Goal: Entertainment & Leisure: Browse casually

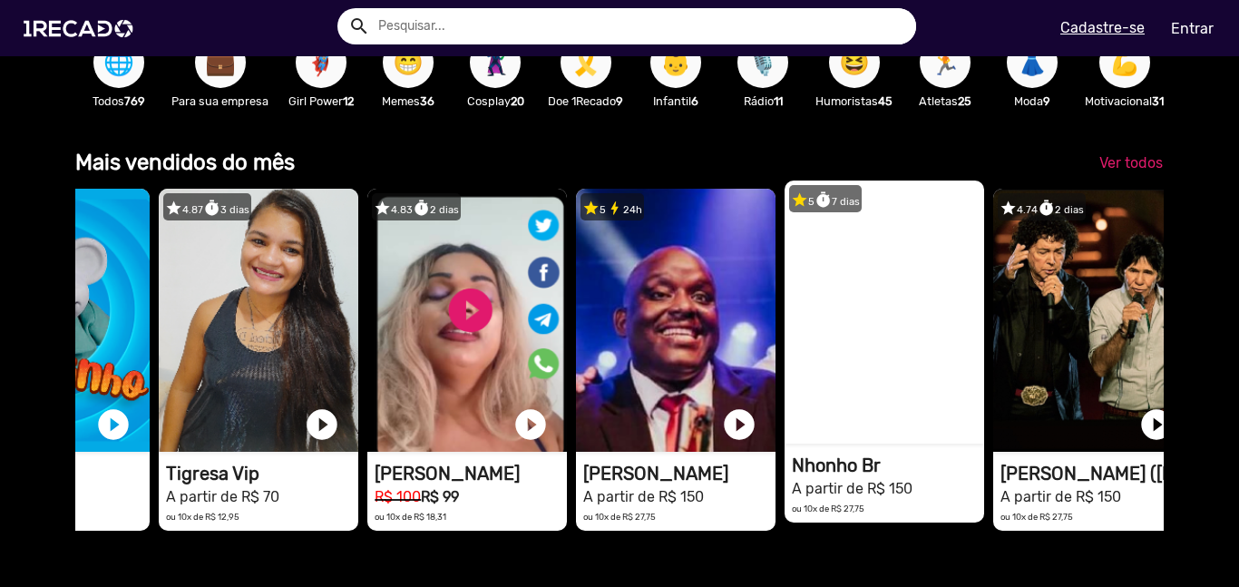
scroll to position [0, 163]
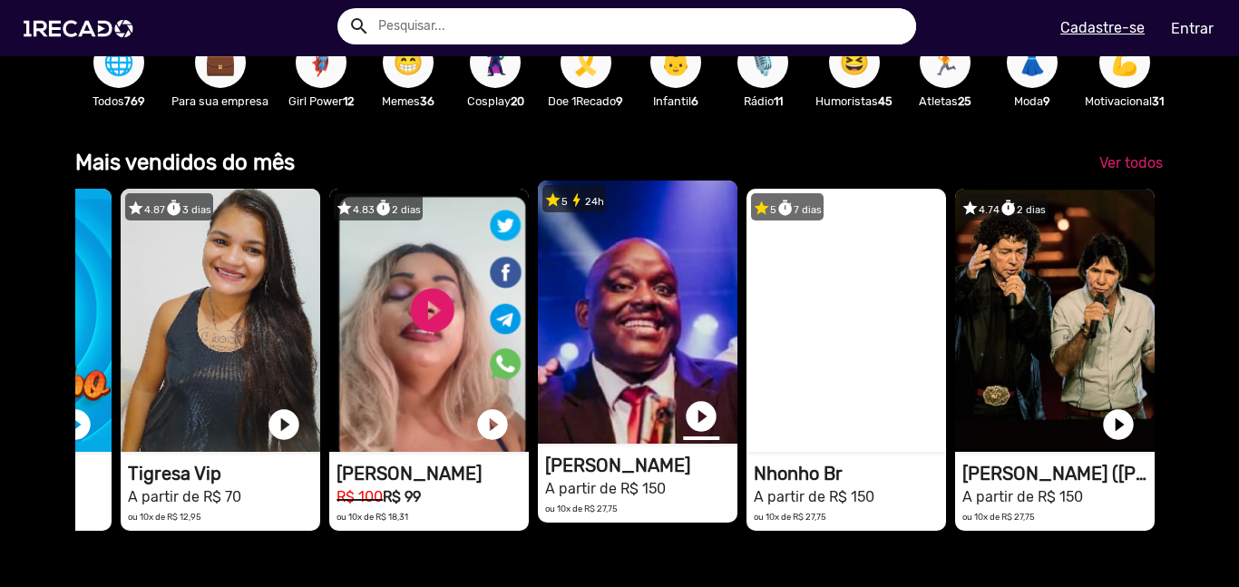
click at [699, 422] on link "play_circle_filled" at bounding box center [701, 416] width 36 height 36
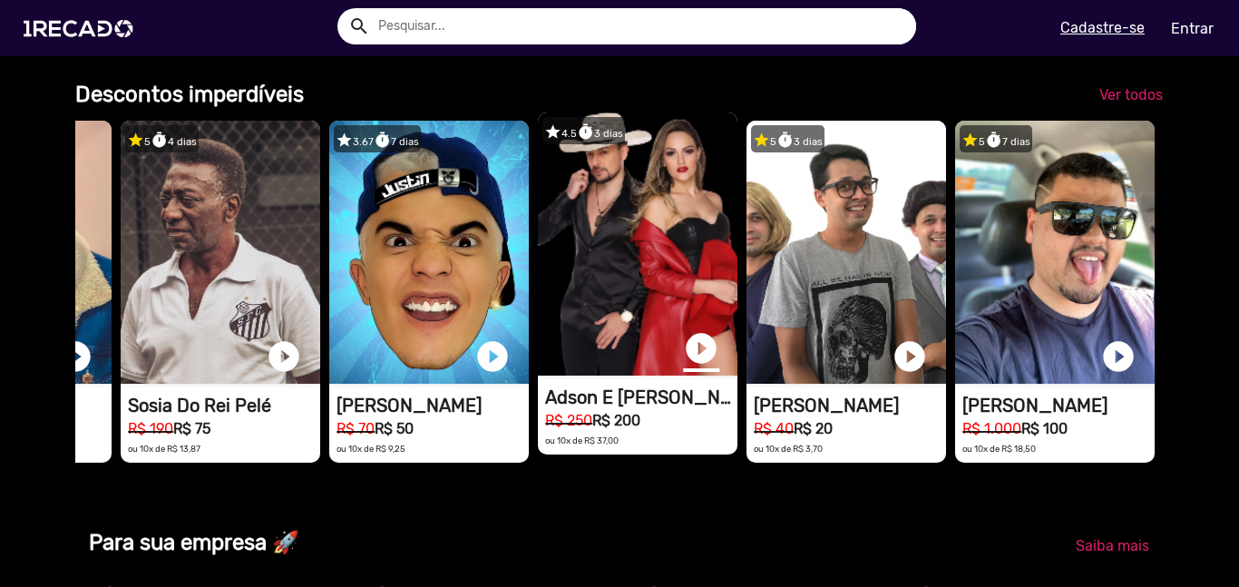
scroll to position [0, 0]
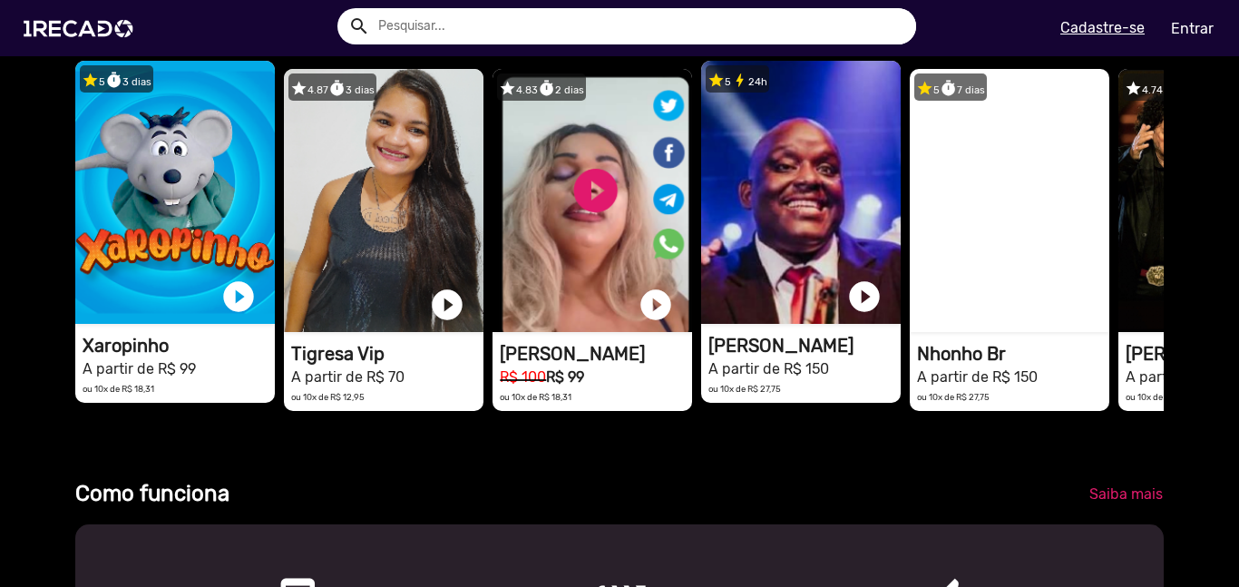
click at [122, 355] on h1 "Xaropinho" at bounding box center [179, 346] width 192 height 22
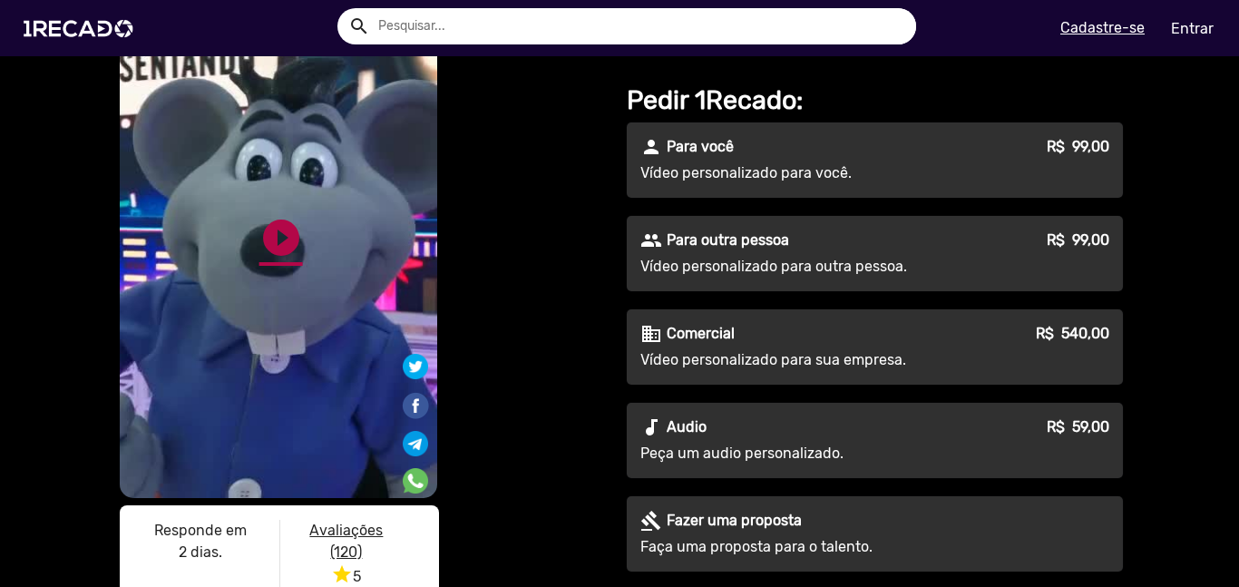
click at [281, 234] on link "play_circle_filled" at bounding box center [281, 238] width 44 height 44
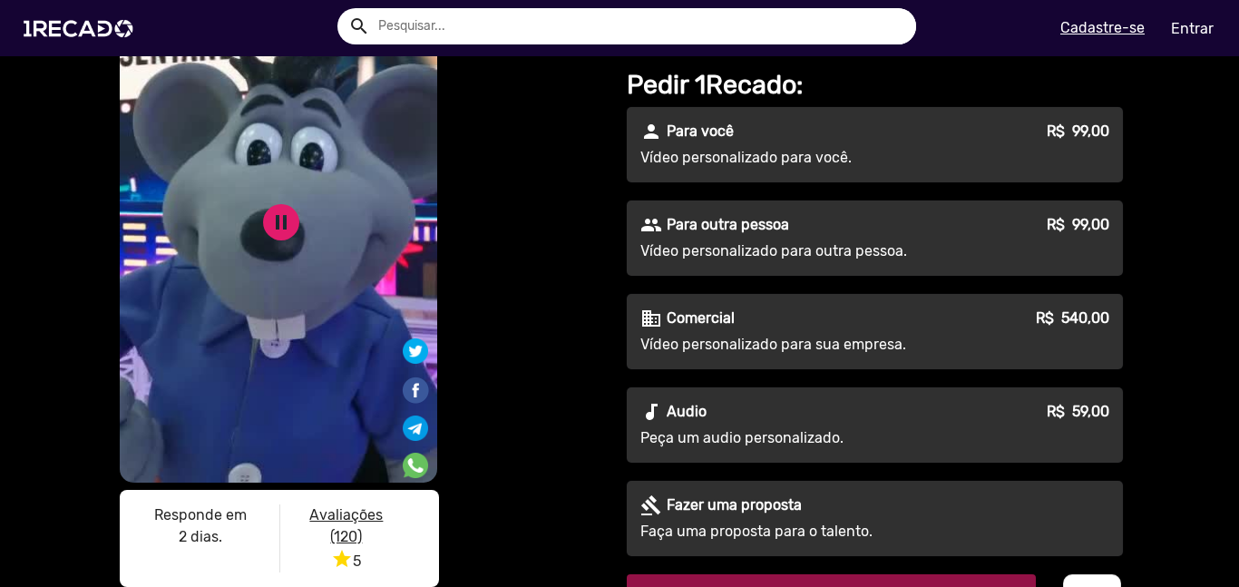
click at [644, 401] on mat-icon "audiotrack" at bounding box center [651, 412] width 22 height 22
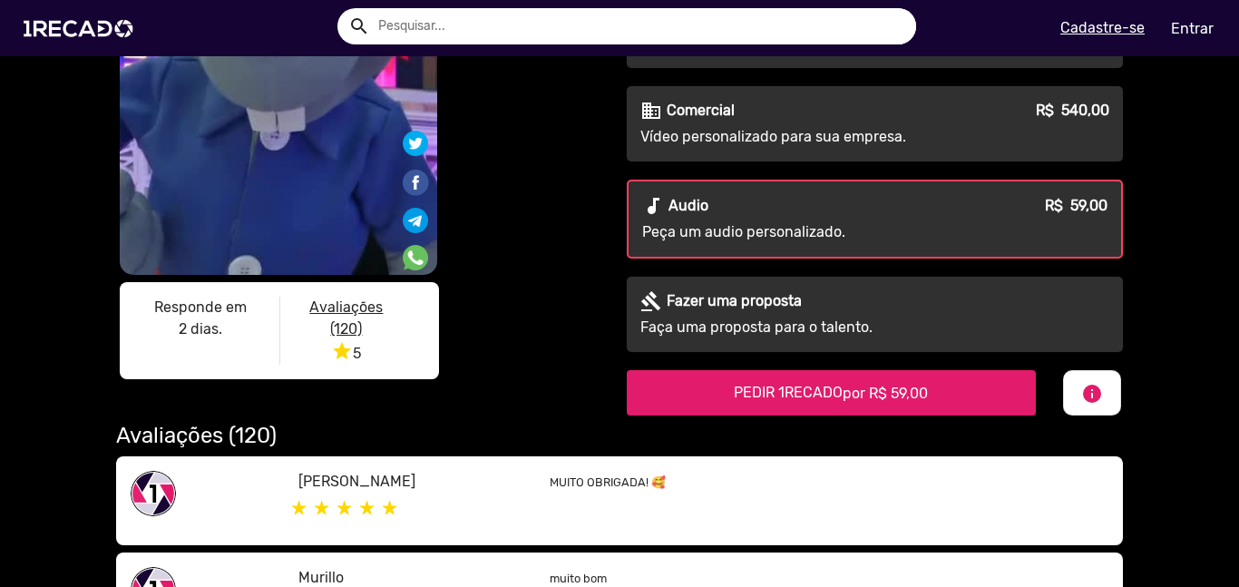
click at [834, 384] on span "PEDIR 1RECADO por R$ 59,00" at bounding box center [831, 392] width 194 height 17
click at [834, 471] on div "MUITO OBRIGADA! 🥰" at bounding box center [829, 501] width 586 height 60
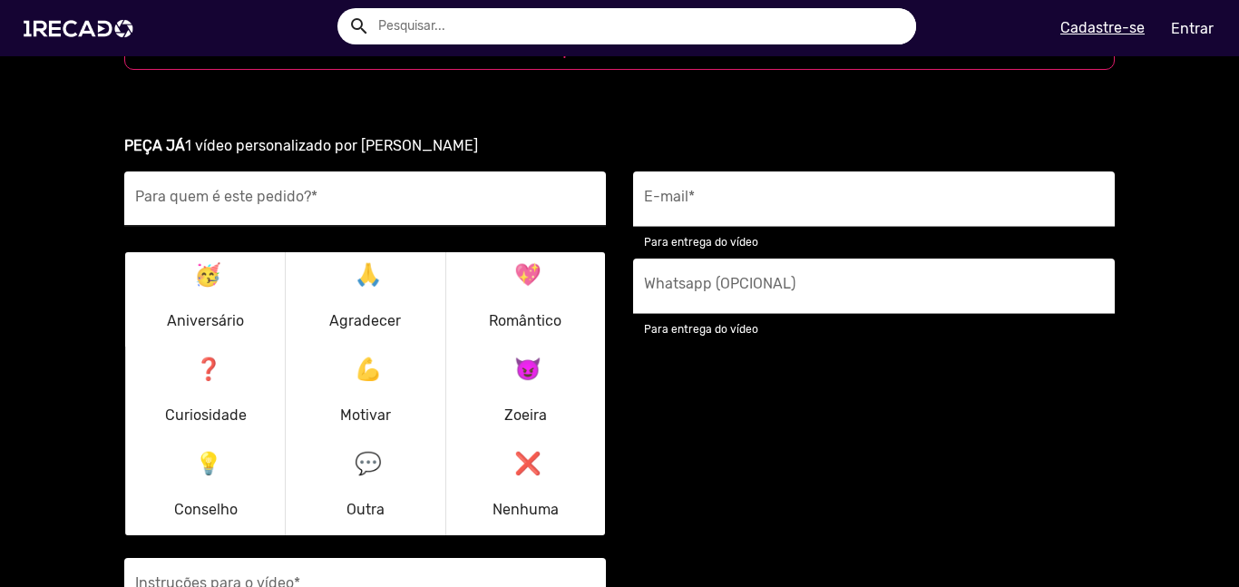
click at [250, 192] on input "Para quem é este pedido? *" at bounding box center [365, 204] width 460 height 24
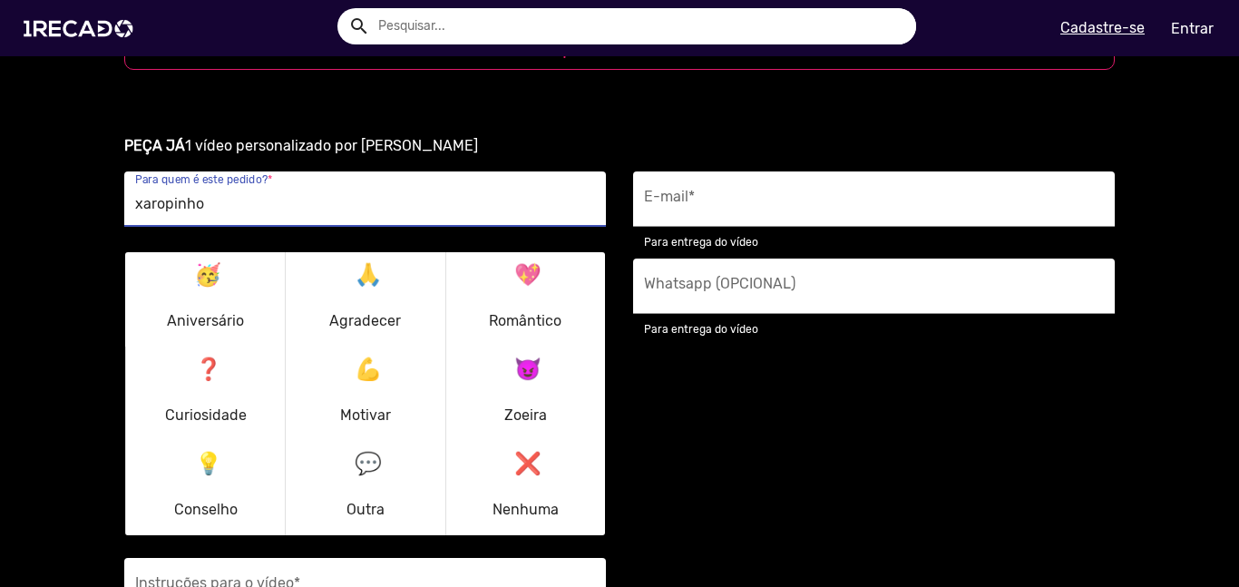
type input "xaropinho"
click at [195, 260] on mat-icon "🥳" at bounding box center [205, 271] width 22 height 22
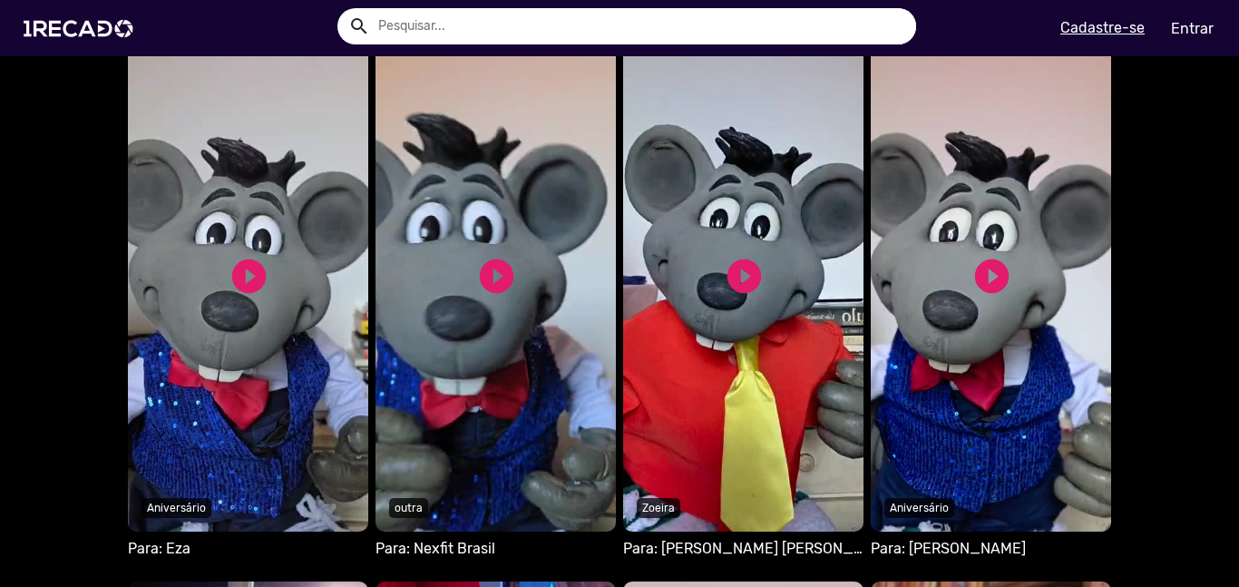
scroll to position [1158, 0]
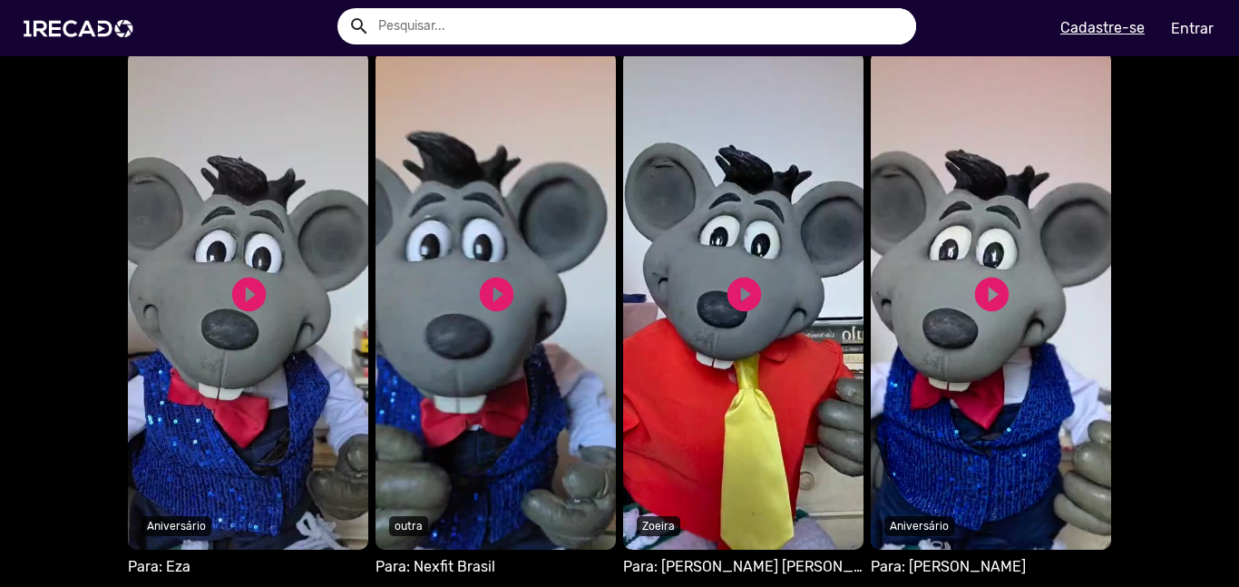
click at [512, 274] on link "play_circle_filled" at bounding box center [496, 294] width 41 height 41
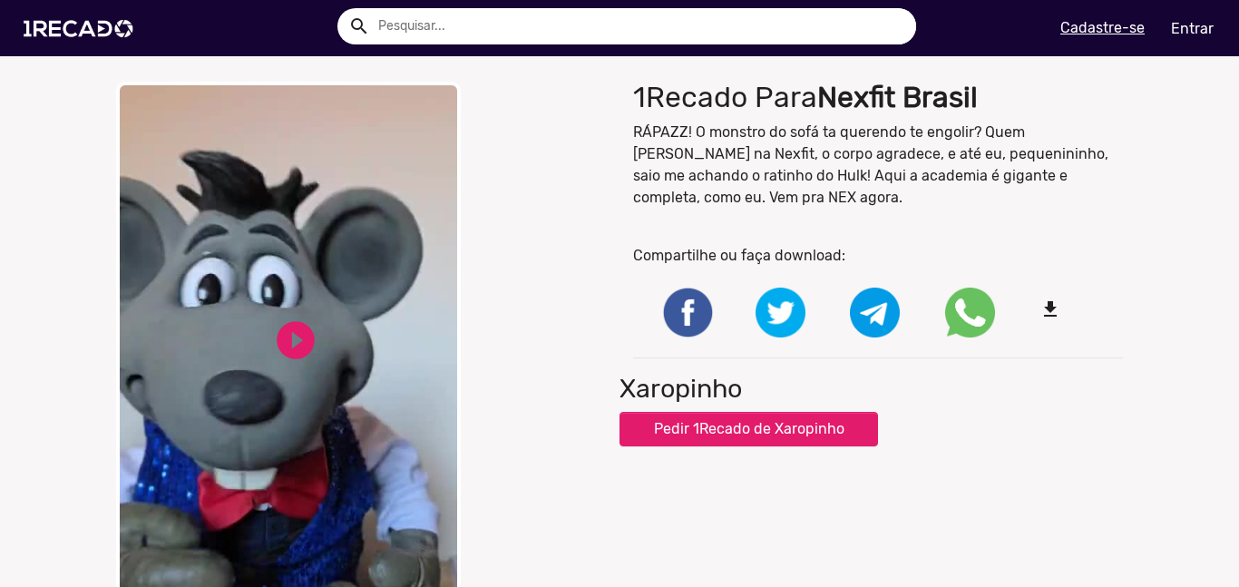
click at [512, 267] on div "close Your browser does not support HTML5 video. play_circle_filled play_circle…" at bounding box center [361, 354] width 490 height 544
click at [311, 354] on link "play_circle_filled" at bounding box center [295, 340] width 45 height 45
click at [292, 318] on link "play_circle_filled" at bounding box center [295, 340] width 45 height 45
click at [949, 185] on p "RÁPAZZ! O monstro do sofá ta querendo te engolir? Quem [PERSON_NAME] na Nexfit,…" at bounding box center [878, 165] width 490 height 87
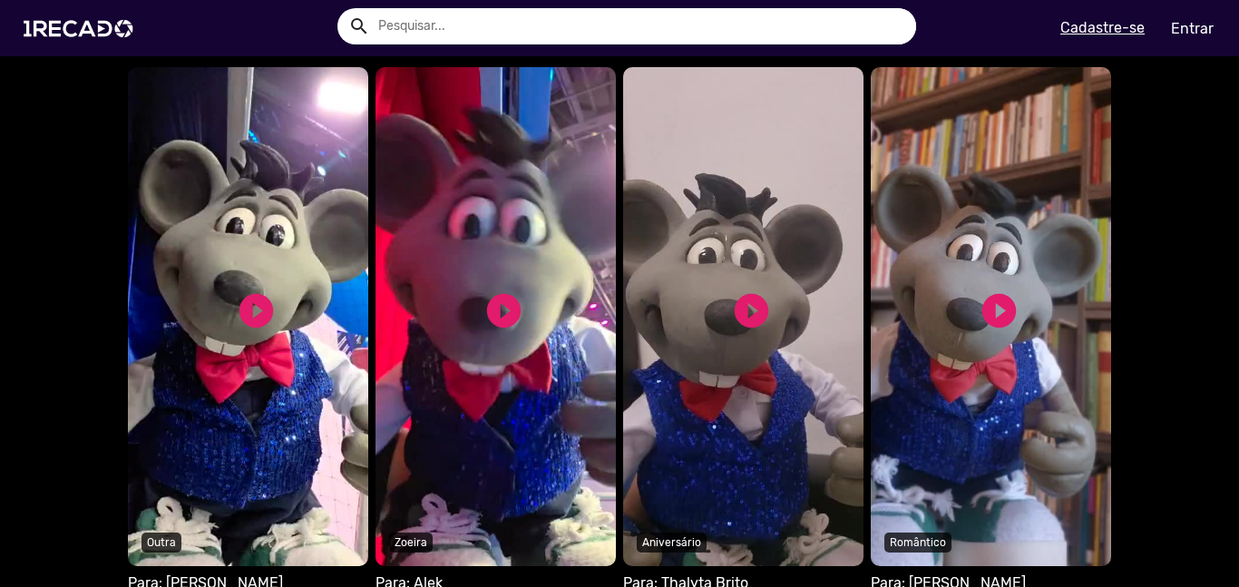
scroll to position [1692, 0]
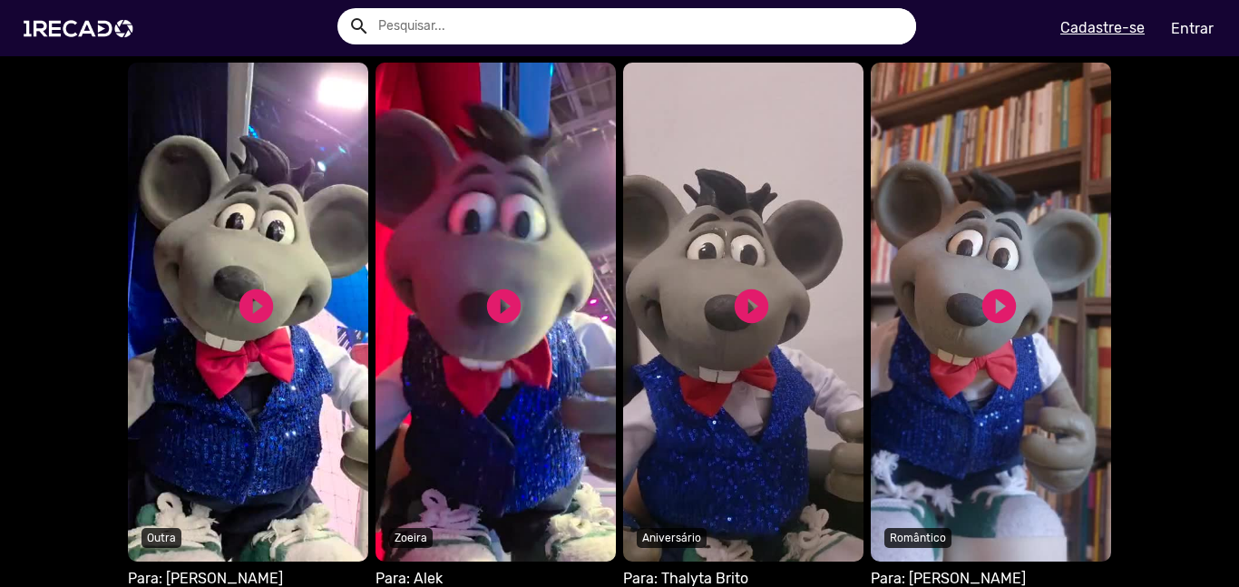
click at [994, 310] on div "play_circle_filled" at bounding box center [999, 306] width 41 height 54
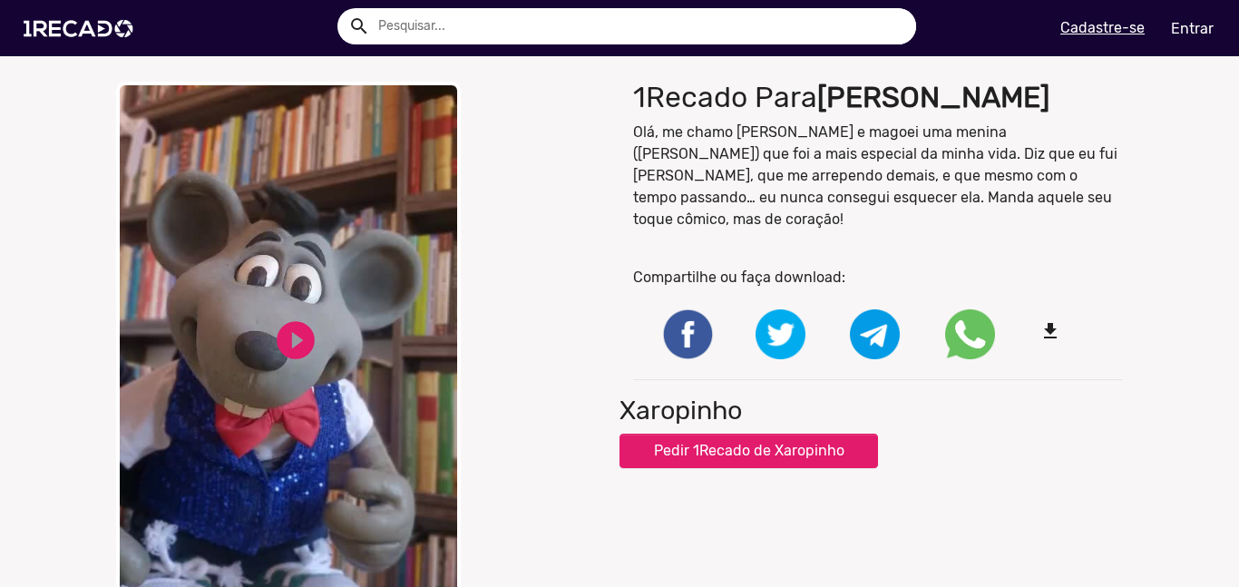
click at [263, 318] on video "Your browser does not support HTML5 video." at bounding box center [288, 354] width 345 height 544
click at [301, 318] on link "pause_circle" at bounding box center [295, 340] width 45 height 45
click at [301, 318] on link "play_circle_filled" at bounding box center [295, 340] width 45 height 45
click at [0, 315] on div "close Your browser does not support HTML5 video. pause_circle pause_circle 1Rec…" at bounding box center [619, 354] width 1239 height 562
click at [255, 191] on video "Your browser does not support HTML5 video." at bounding box center [288, 354] width 345 height 544
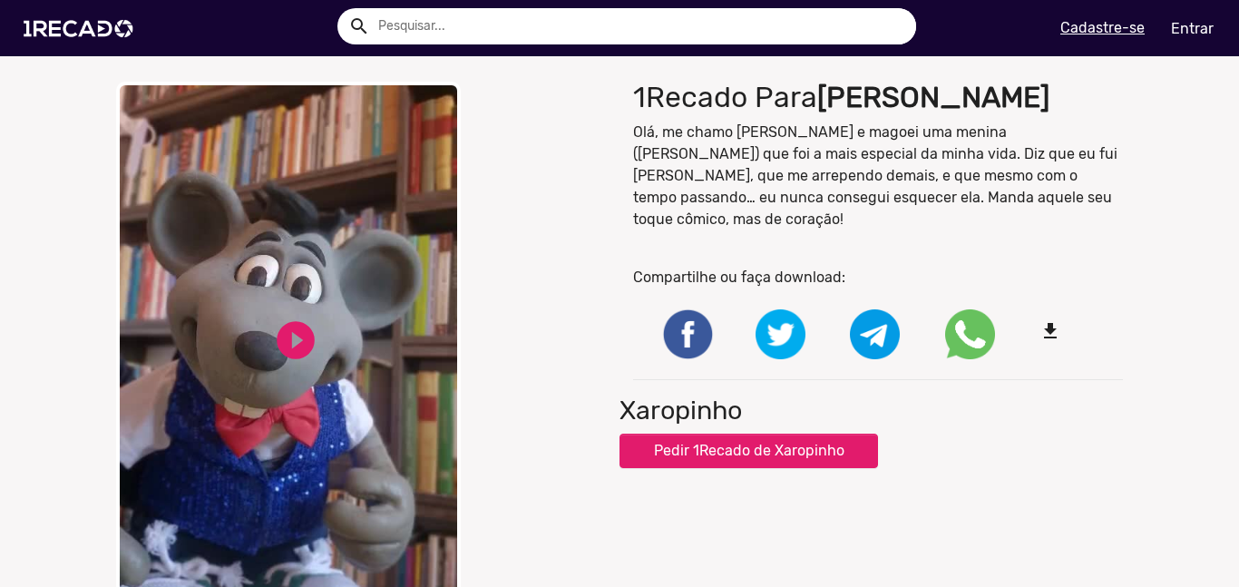
click at [255, 191] on video "Your browser does not support HTML5 video." at bounding box center [288, 354] width 345 height 544
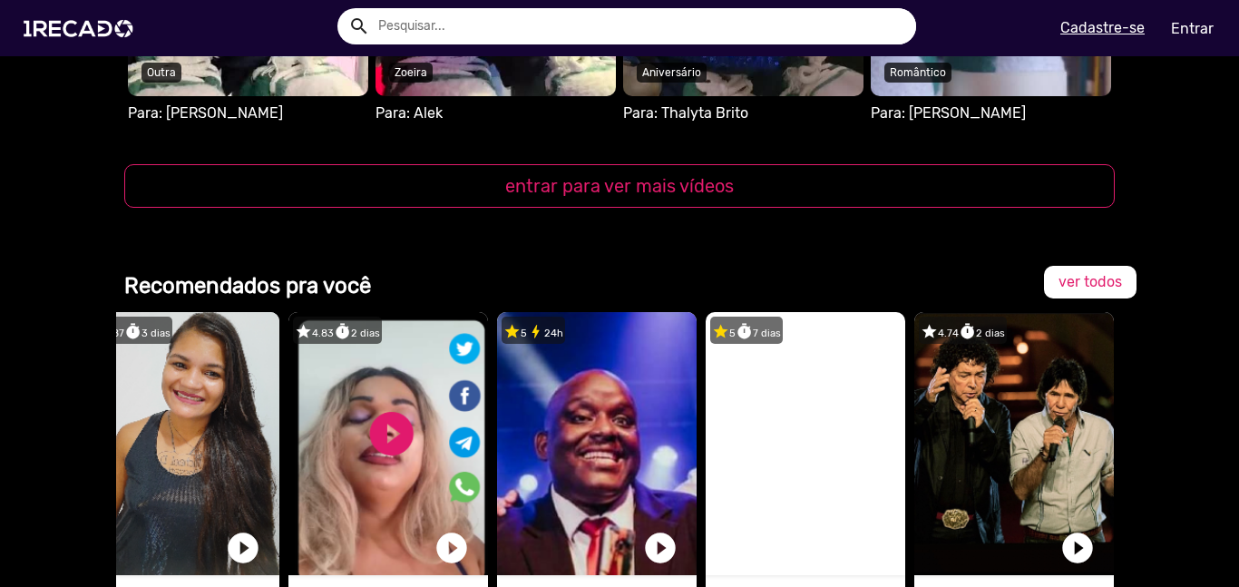
scroll to position [2156, 0]
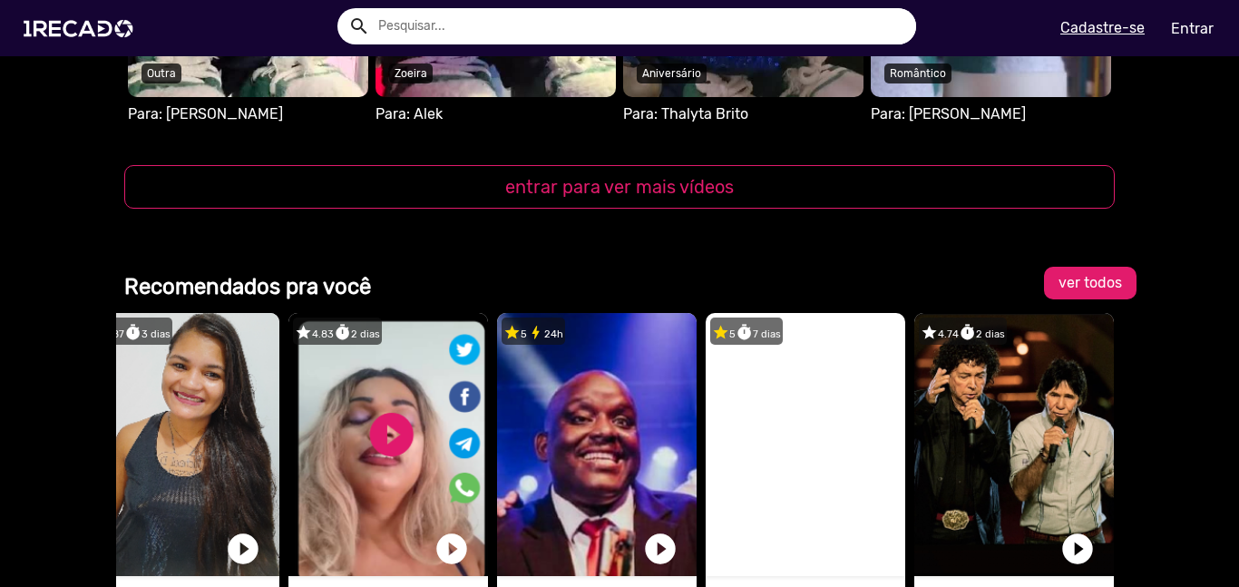
click at [1068, 274] on span "ver todos" at bounding box center [1091, 282] width 64 height 17
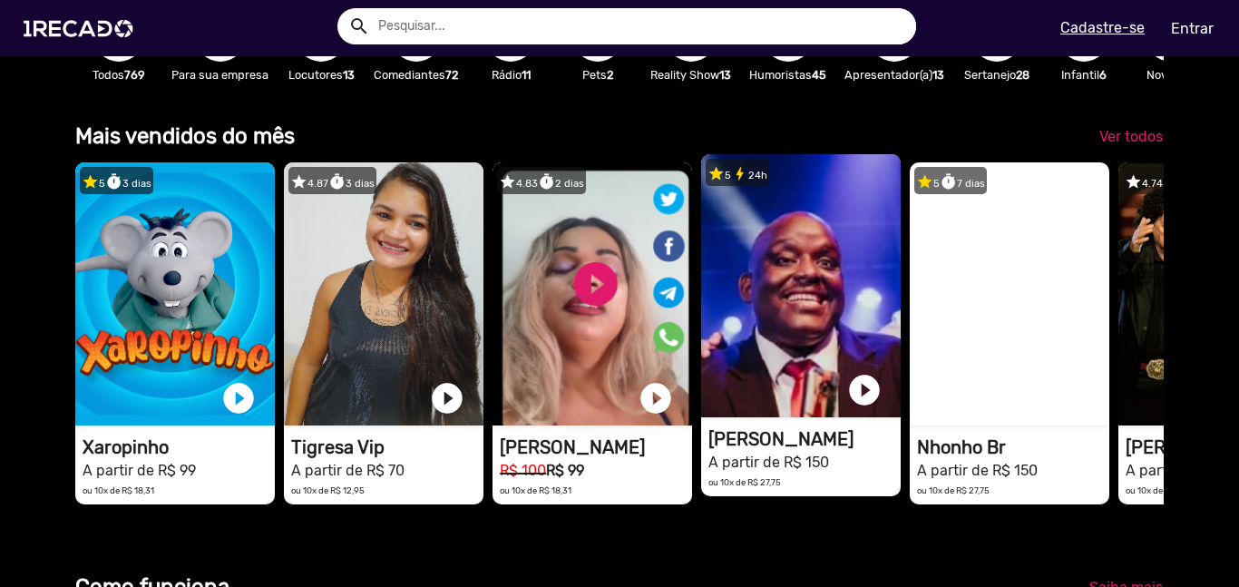
scroll to position [0, 1239]
click at [857, 385] on link "play_circle_filled" at bounding box center [864, 390] width 36 height 36
click at [806, 318] on video "1RECADO vídeos dedicados para fãs e empresas" at bounding box center [801, 285] width 200 height 263
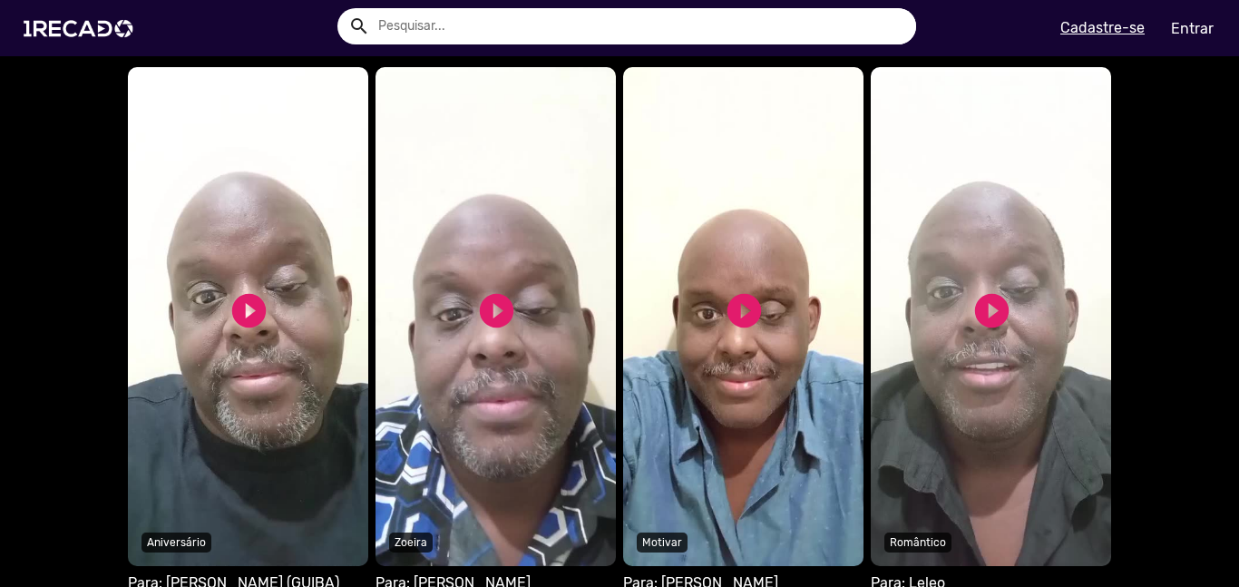
scroll to position [1116, 0]
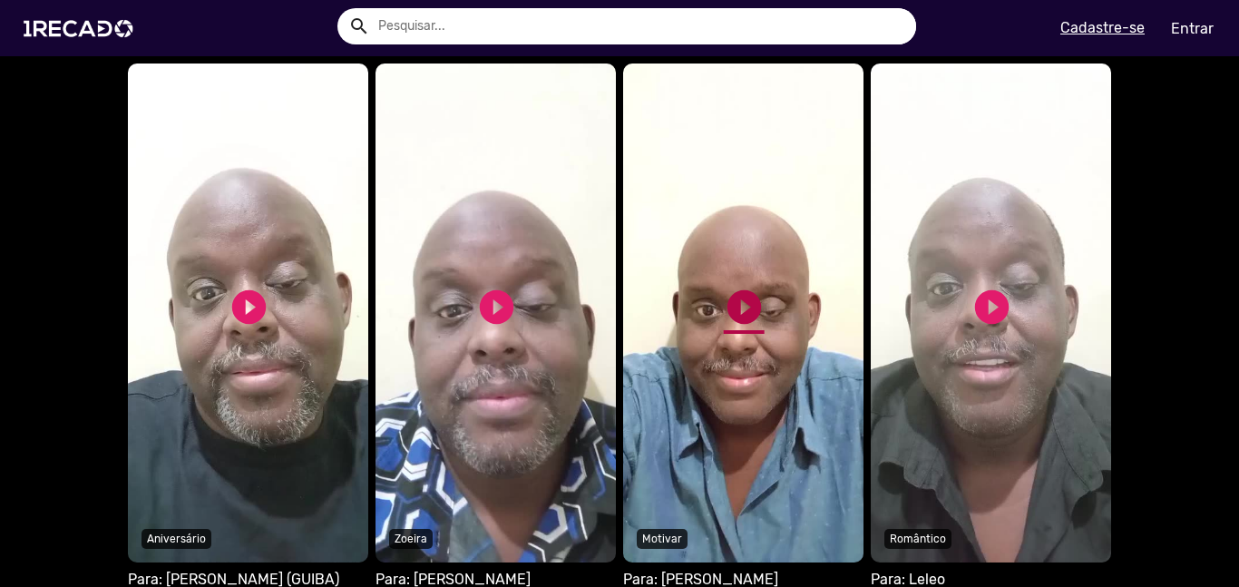
click at [747, 320] on link "play_circle_filled" at bounding box center [744, 307] width 41 height 41
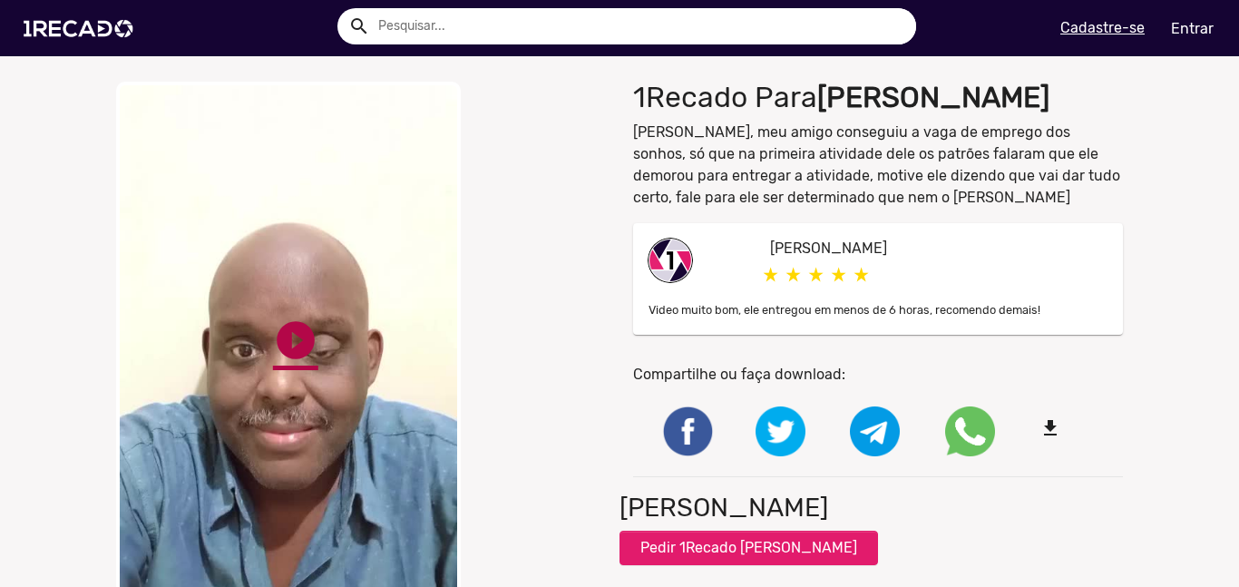
click at [288, 337] on link "play_circle_filled" at bounding box center [295, 340] width 45 height 45
click at [0, 208] on div "close Your browser does not support HTML5 video. pause_circle pause_circle 1Rec…" at bounding box center [619, 354] width 1239 height 562
click at [40, 218] on div "close Your browser does not support HTML5 video. pause_circle pause_circle 1Rec…" at bounding box center [619, 354] width 1239 height 562
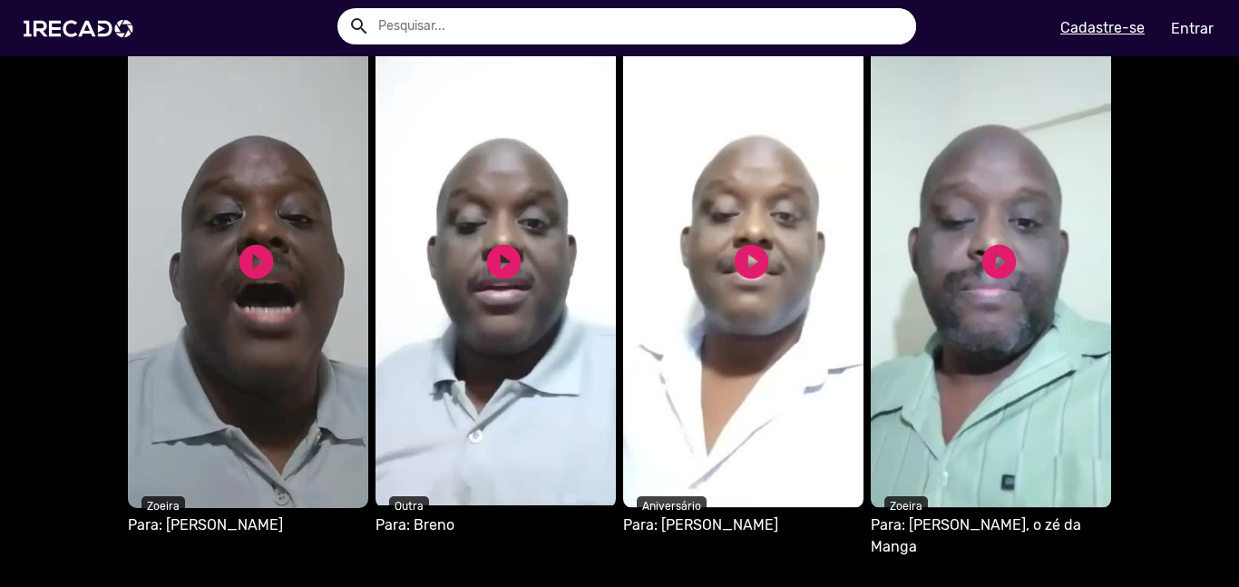
scroll to position [1720, 0]
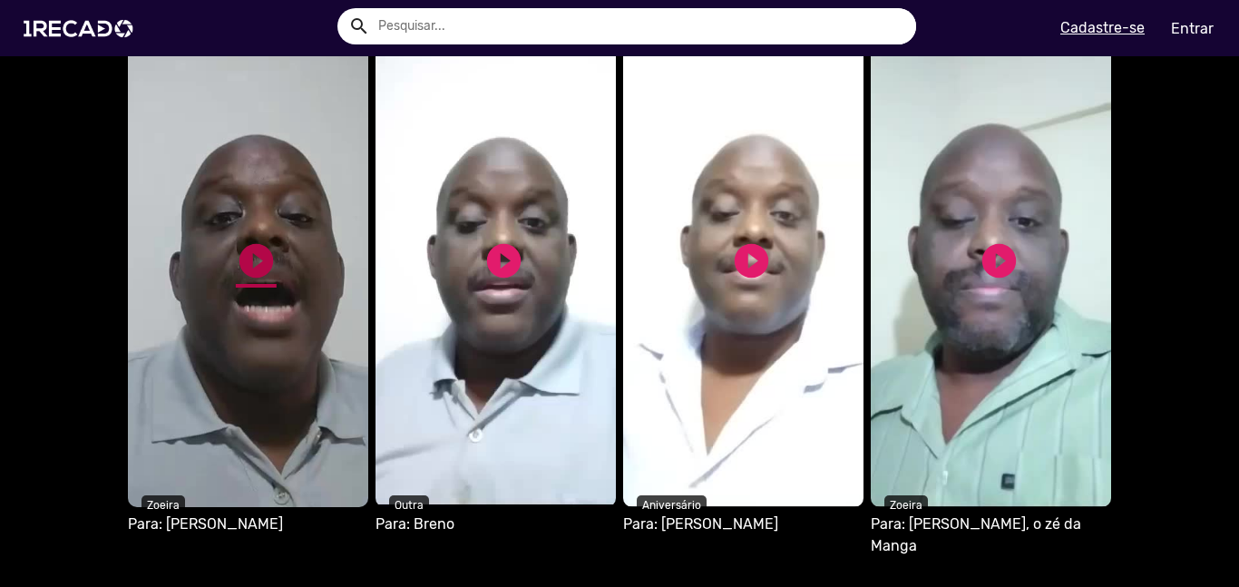
click at [272, 243] on link "play_circle_filled" at bounding box center [256, 260] width 41 height 41
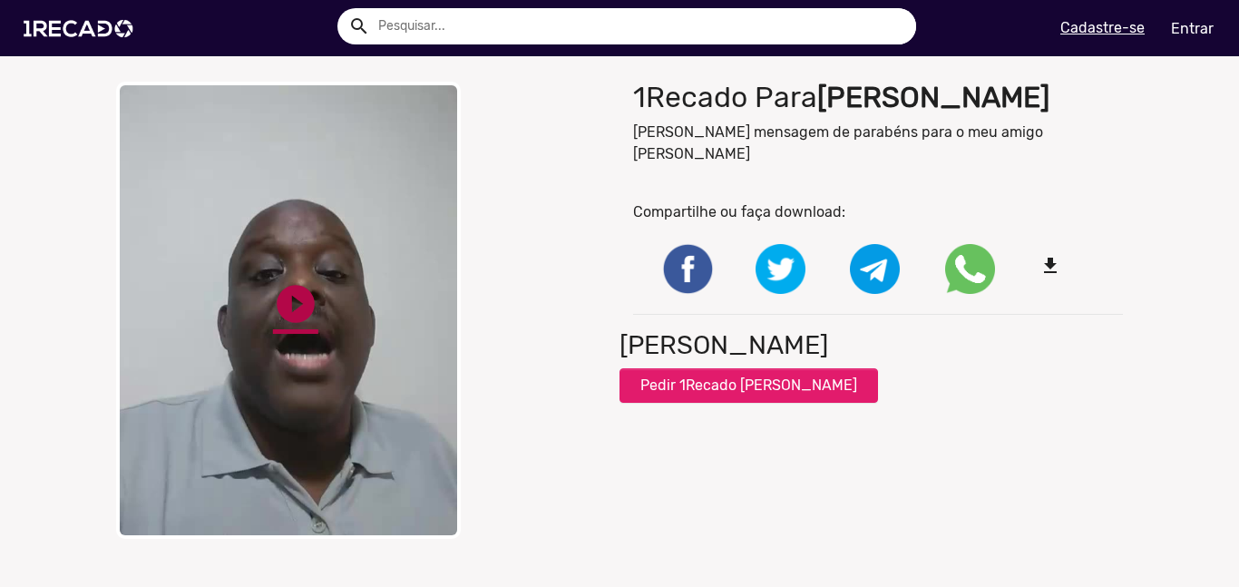
click at [285, 285] on link "play_circle_filled" at bounding box center [295, 303] width 45 height 45
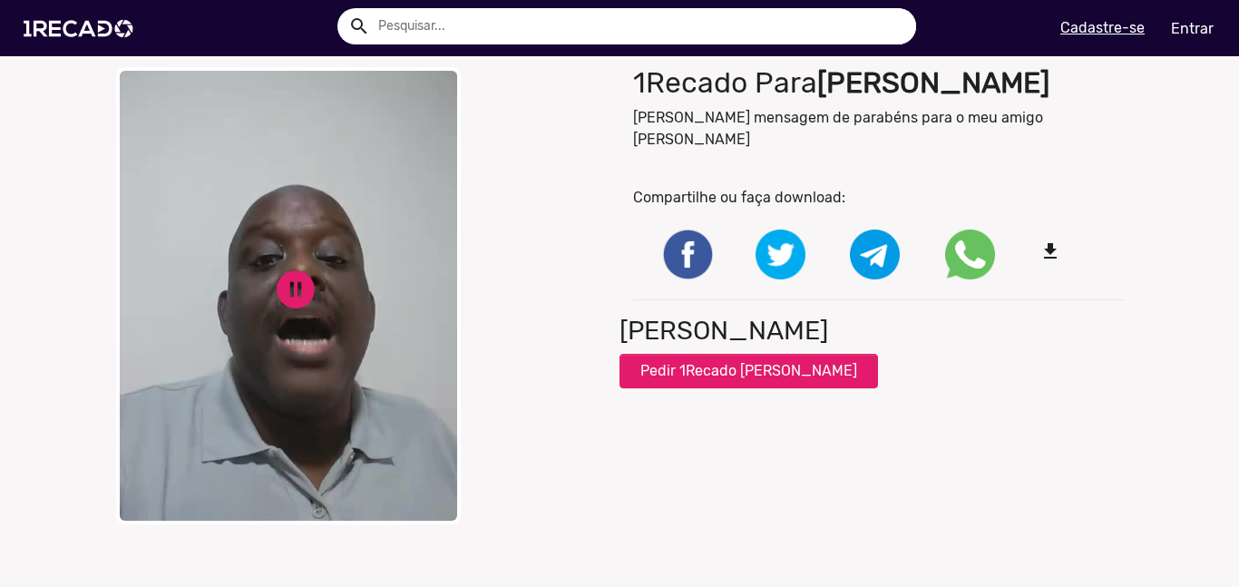
scroll to position [17, 0]
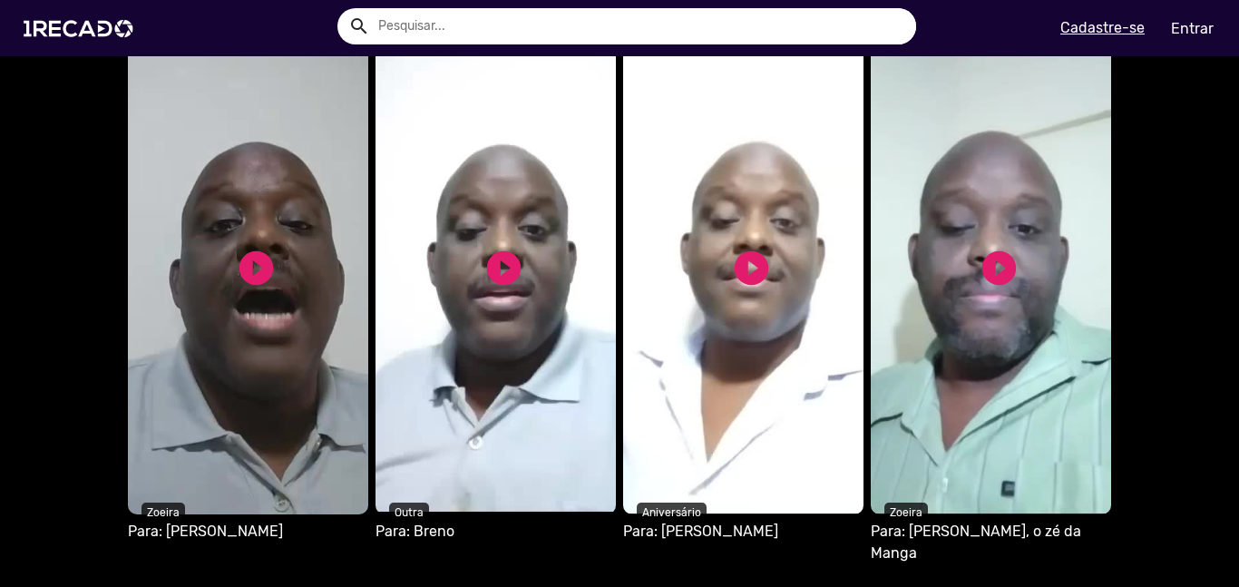
scroll to position [1714, 0]
click at [982, 349] on video "S1RECADO vídeos dedicados para fãs e empresas" at bounding box center [991, 264] width 240 height 499
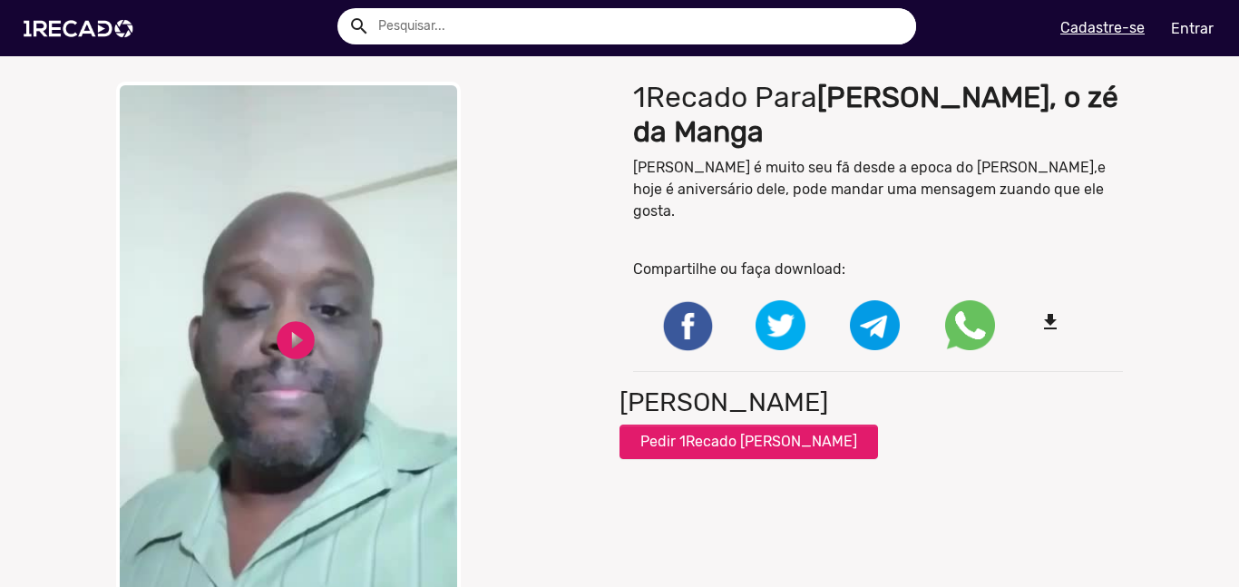
click at [283, 302] on video "Your browser does not support HTML5 video." at bounding box center [288, 354] width 345 height 544
click at [278, 318] on link "play_circle_filled" at bounding box center [295, 340] width 45 height 45
click at [340, 150] on video "Your browser does not support HTML5 video." at bounding box center [288, 354] width 345 height 544
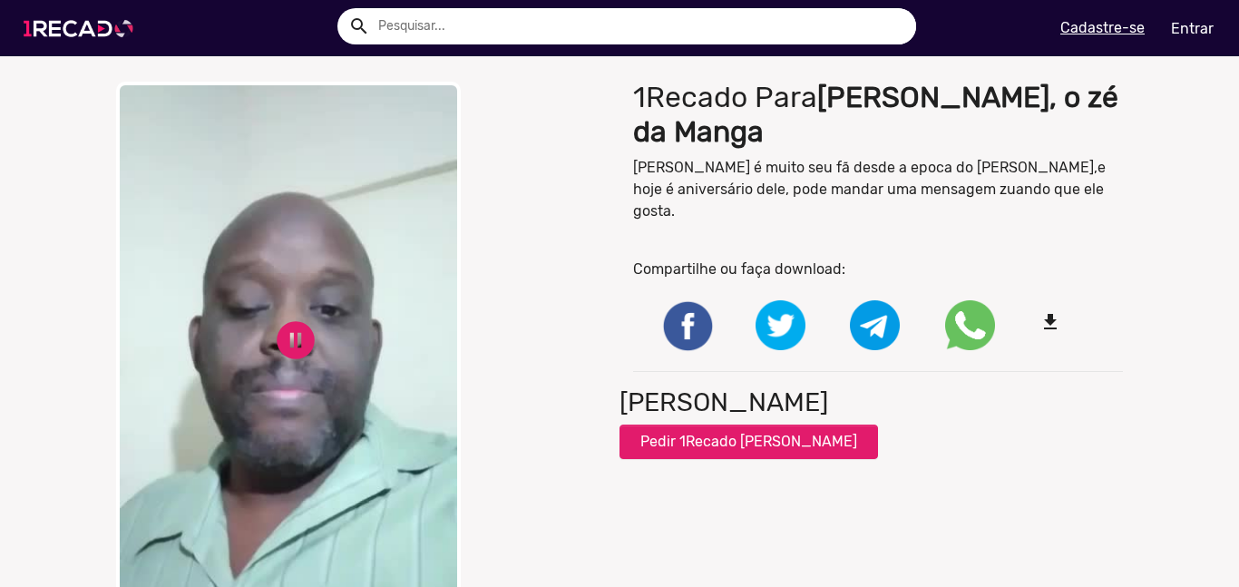
click at [120, 32] on img at bounding box center [82, 28] width 137 height 77
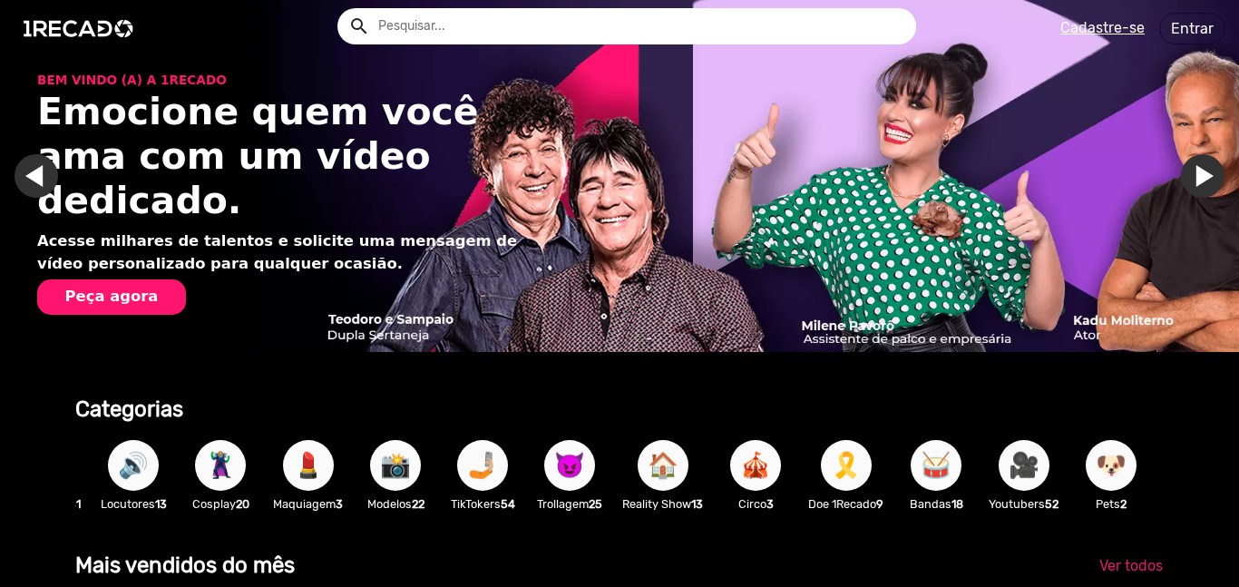
click at [1039, 469] on span "🎥" at bounding box center [1024, 465] width 31 height 51
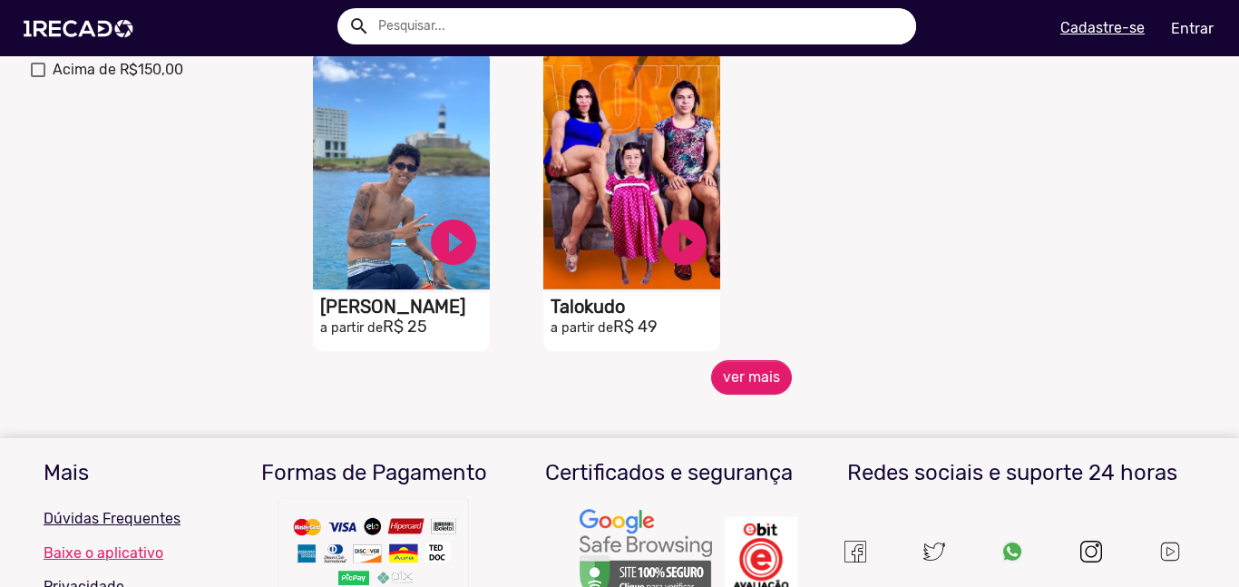
scroll to position [819, 0]
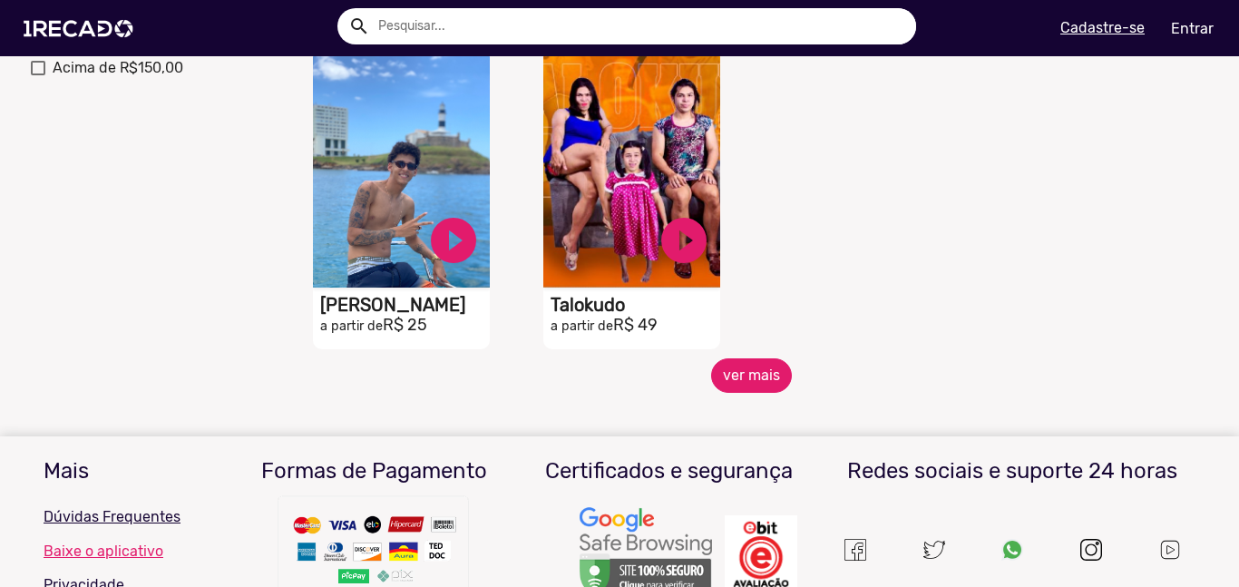
click at [744, 379] on button "ver mais" at bounding box center [751, 375] width 81 height 34
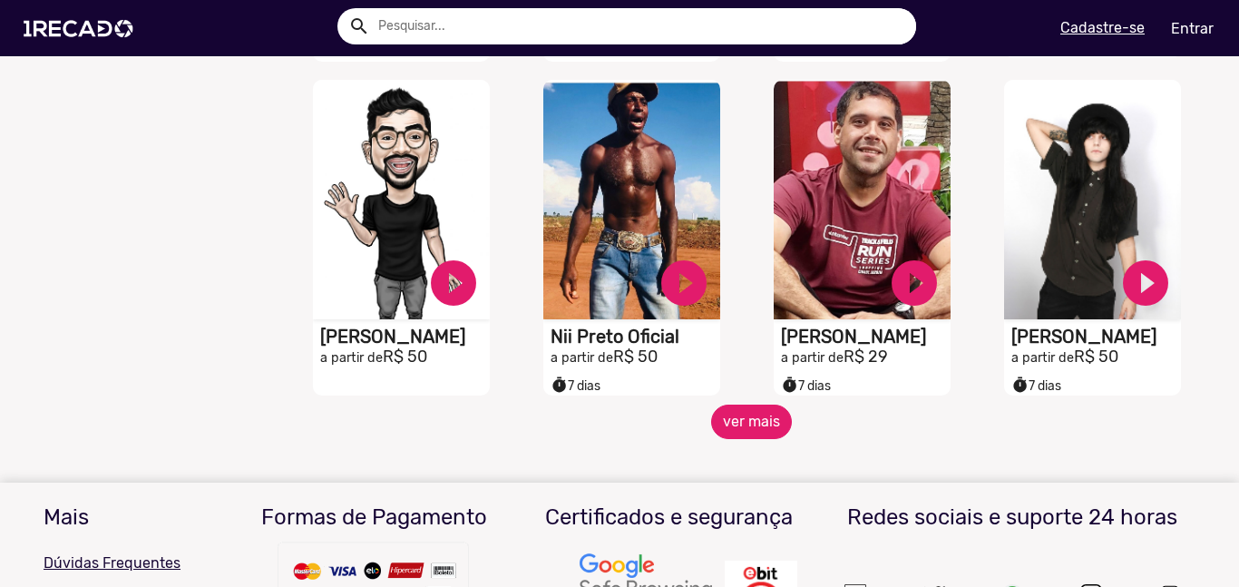
scroll to position [1422, 0]
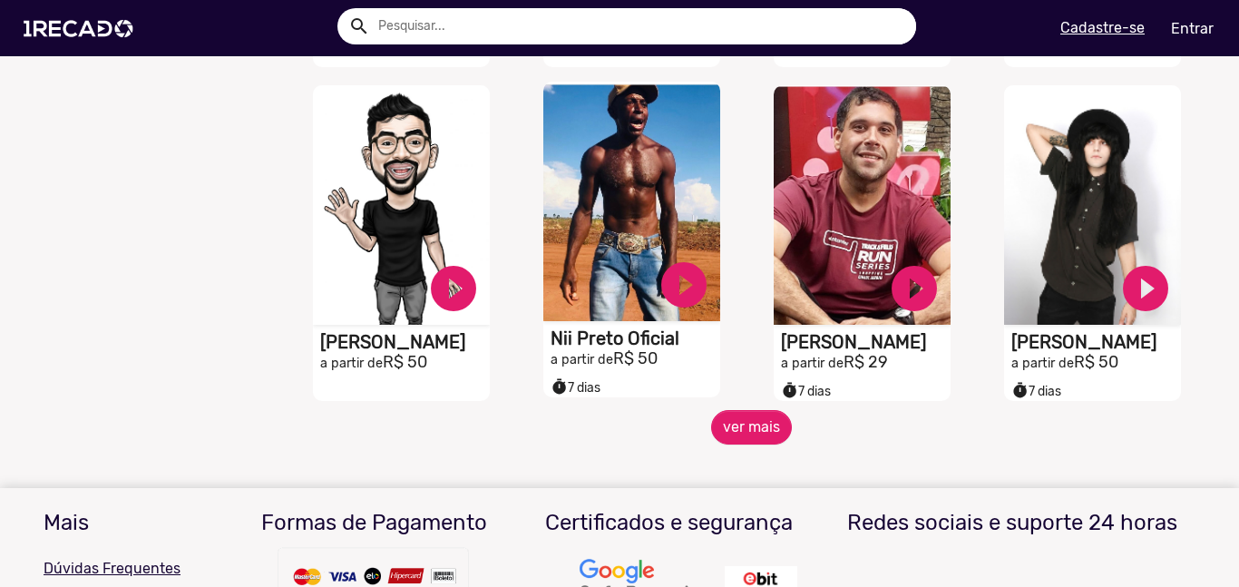
click at [597, 117] on video "S1RECADO vídeos dedicados para fãs e empresas" at bounding box center [631, 201] width 177 height 239
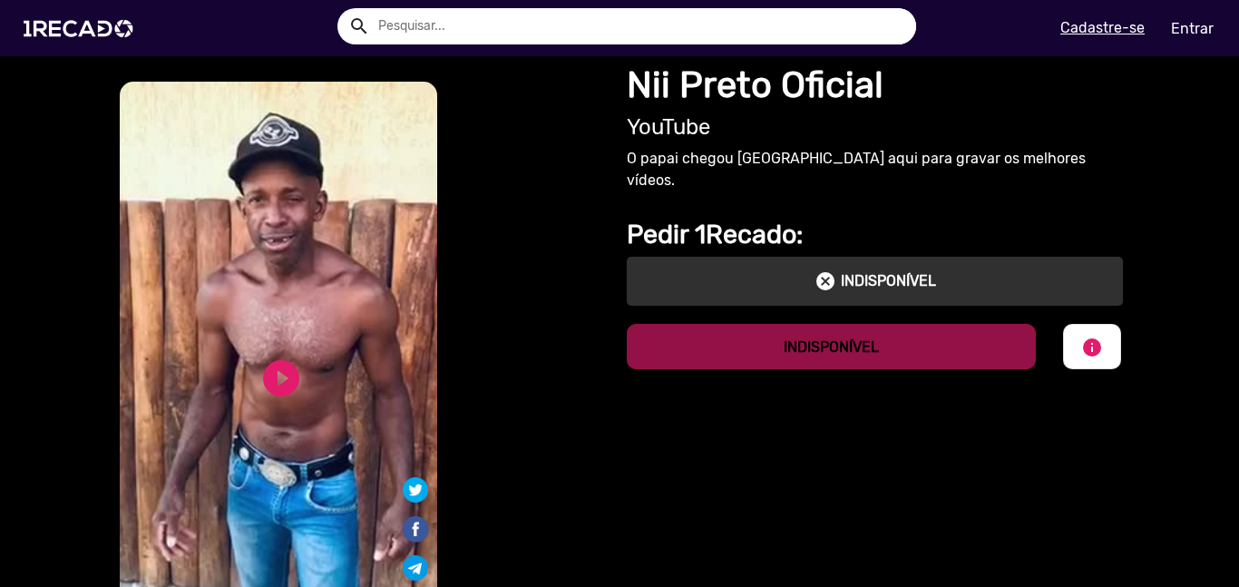
scroll to position [14, 0]
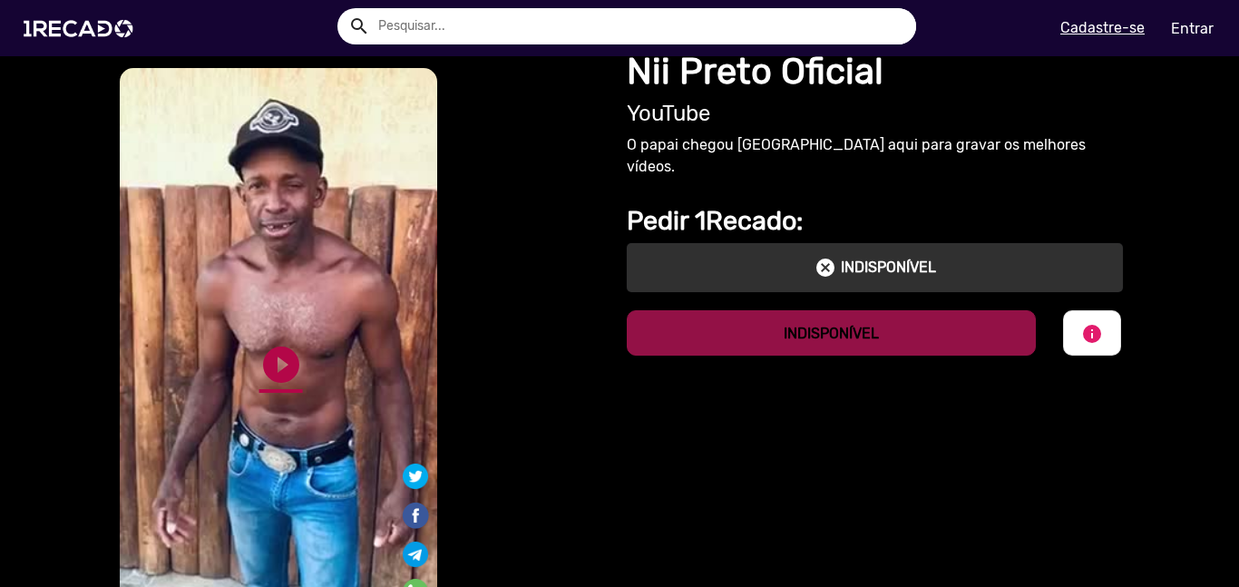
click at [280, 344] on link "play_circle_filled" at bounding box center [281, 365] width 44 height 44
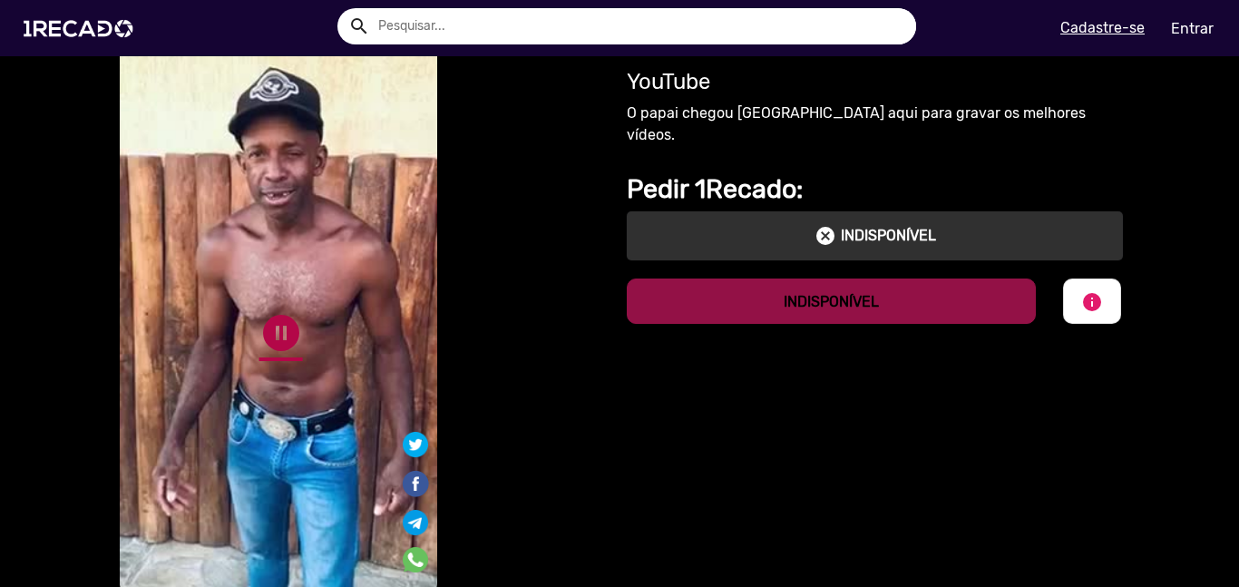
scroll to position [0, 0]
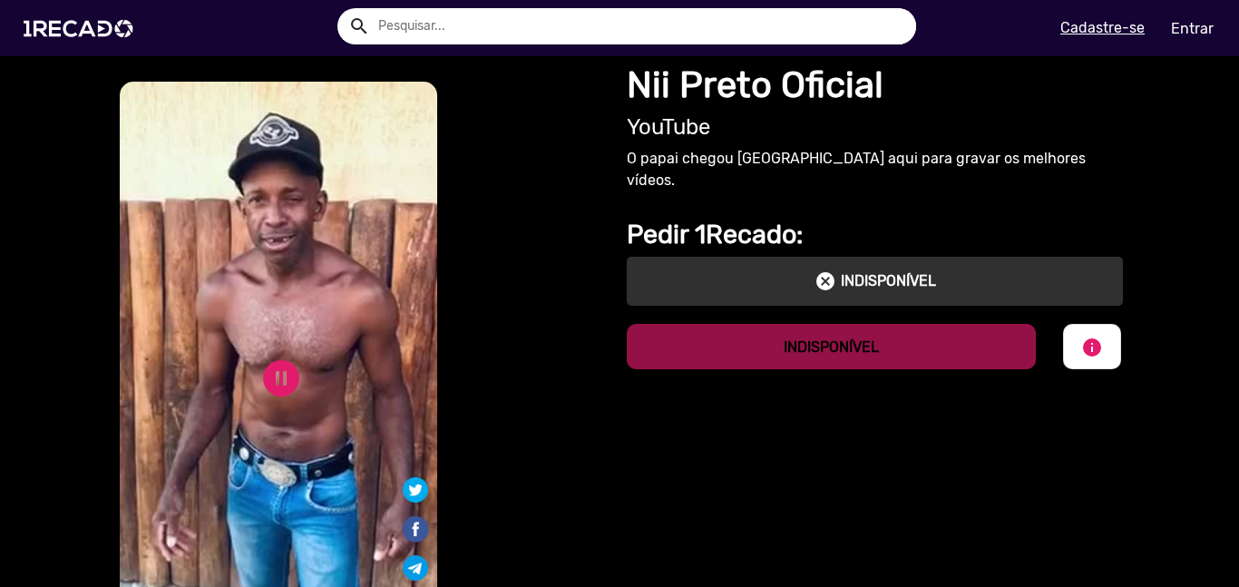
click at [698, 98] on h1 "Nii Preto Oficial" at bounding box center [875, 86] width 496 height 44
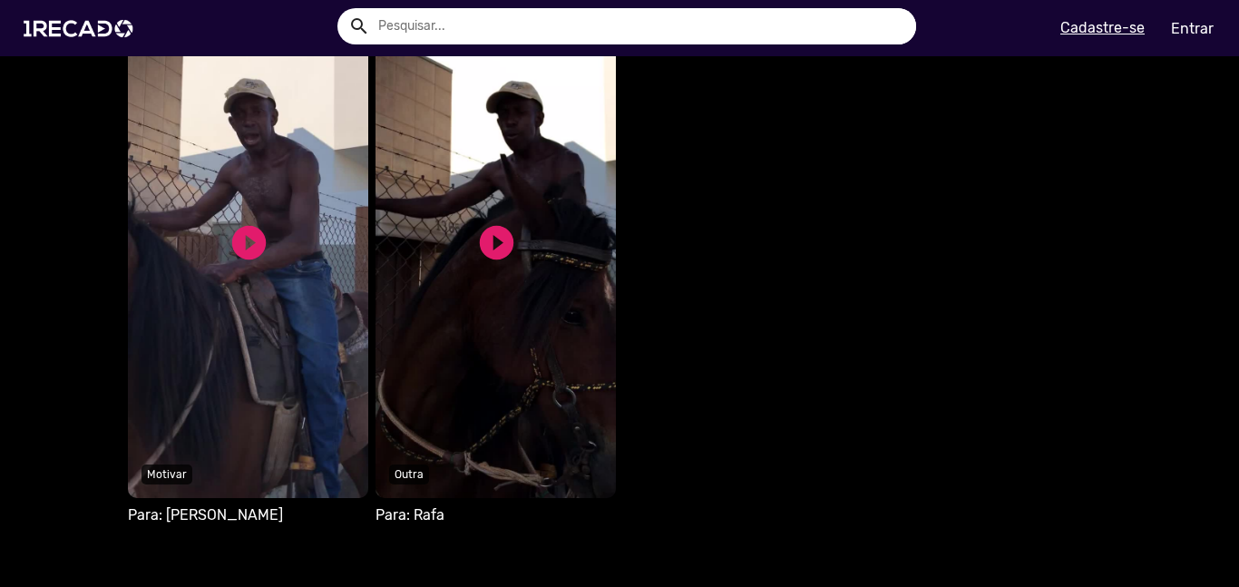
scroll to position [832, 0]
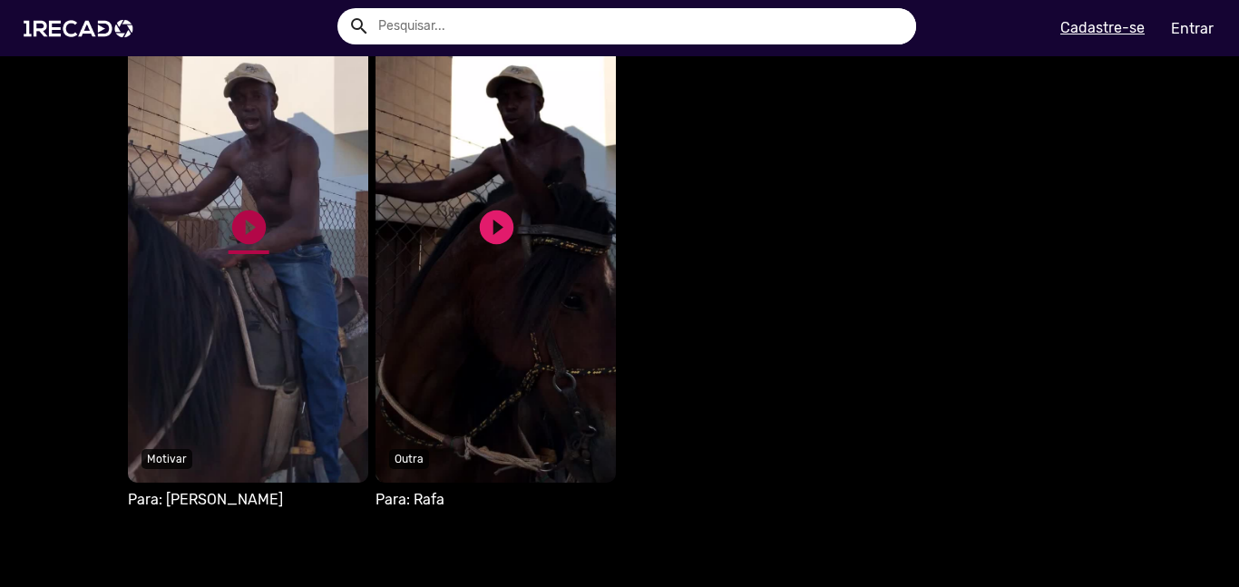
click at [250, 235] on link "play_circle_filled" at bounding box center [249, 227] width 41 height 41
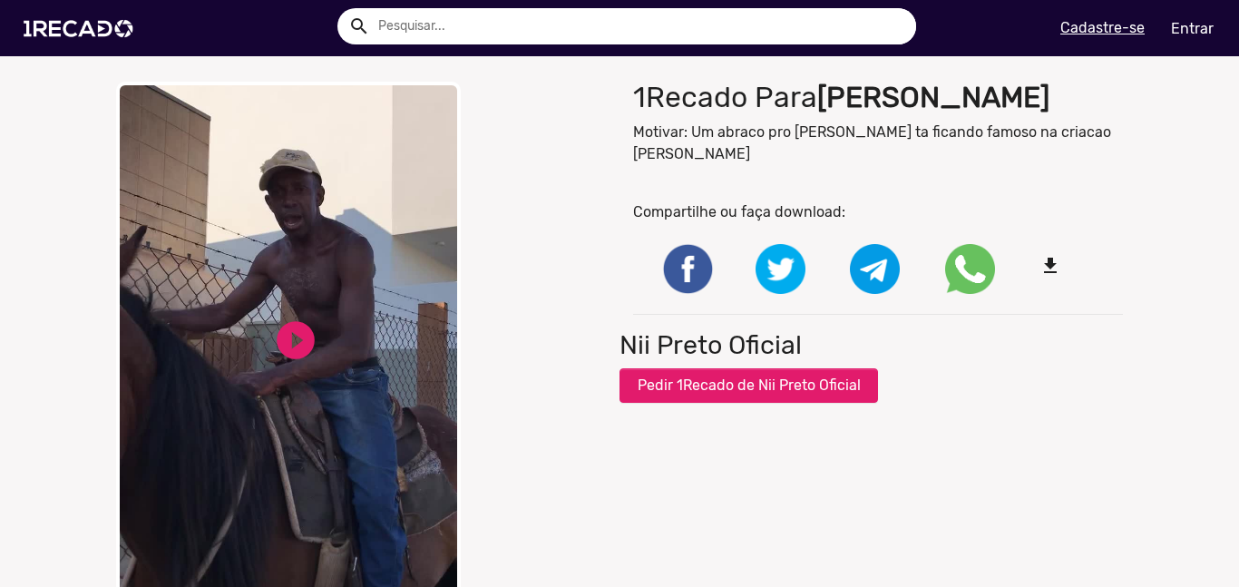
click at [298, 308] on video "Your browser does not support HTML5 video." at bounding box center [288, 354] width 345 height 544
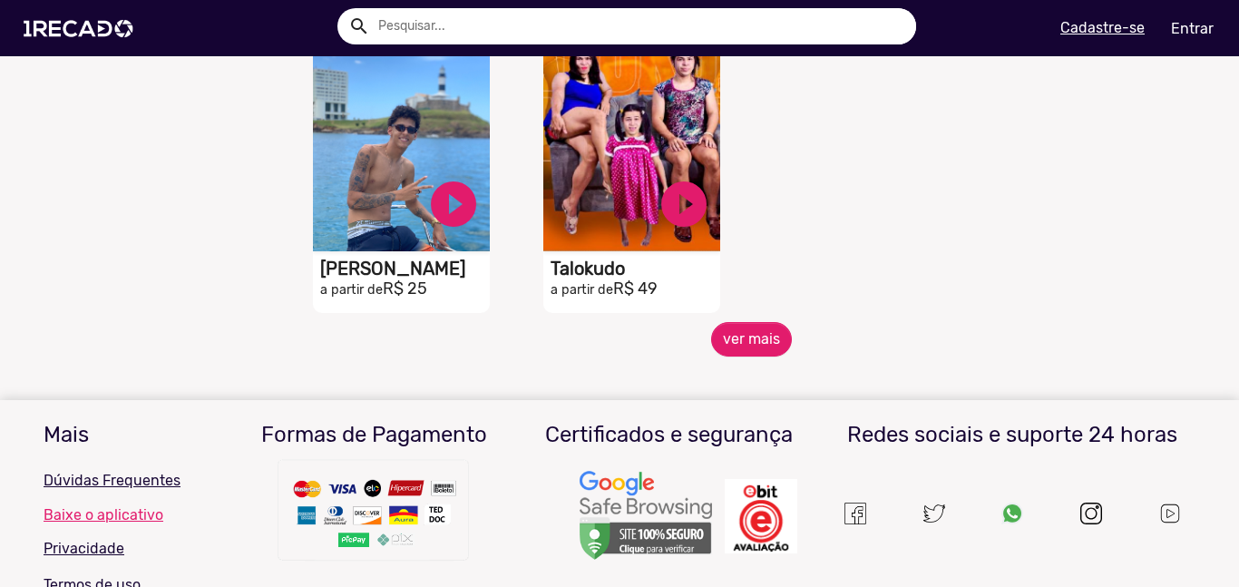
scroll to position [838, 0]
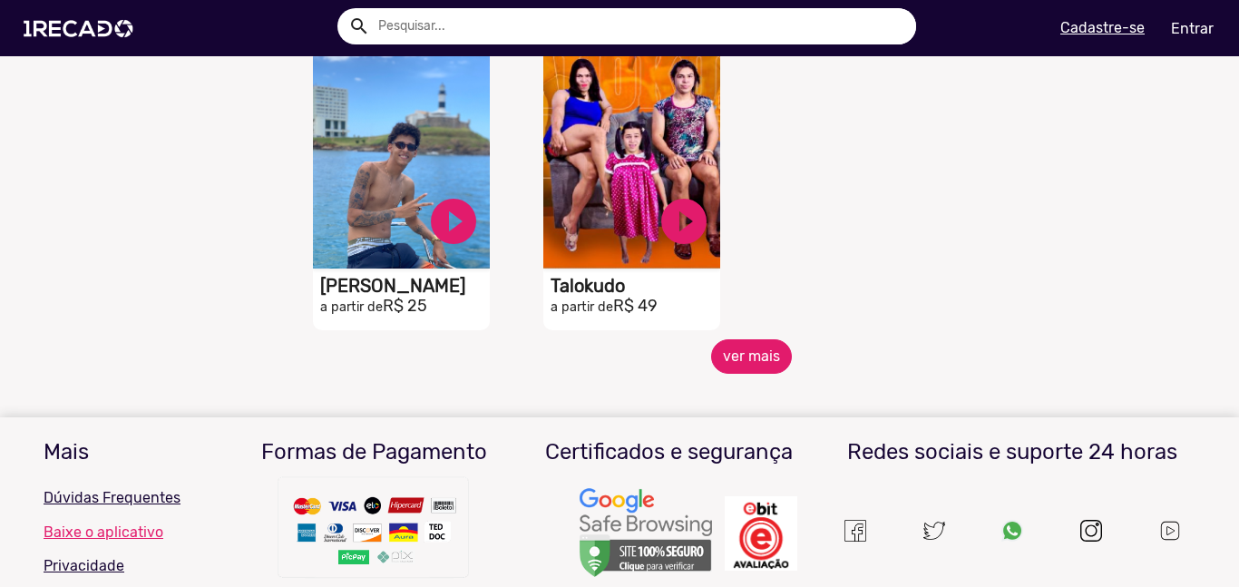
click at [726, 371] on button "ver mais" at bounding box center [751, 356] width 81 height 34
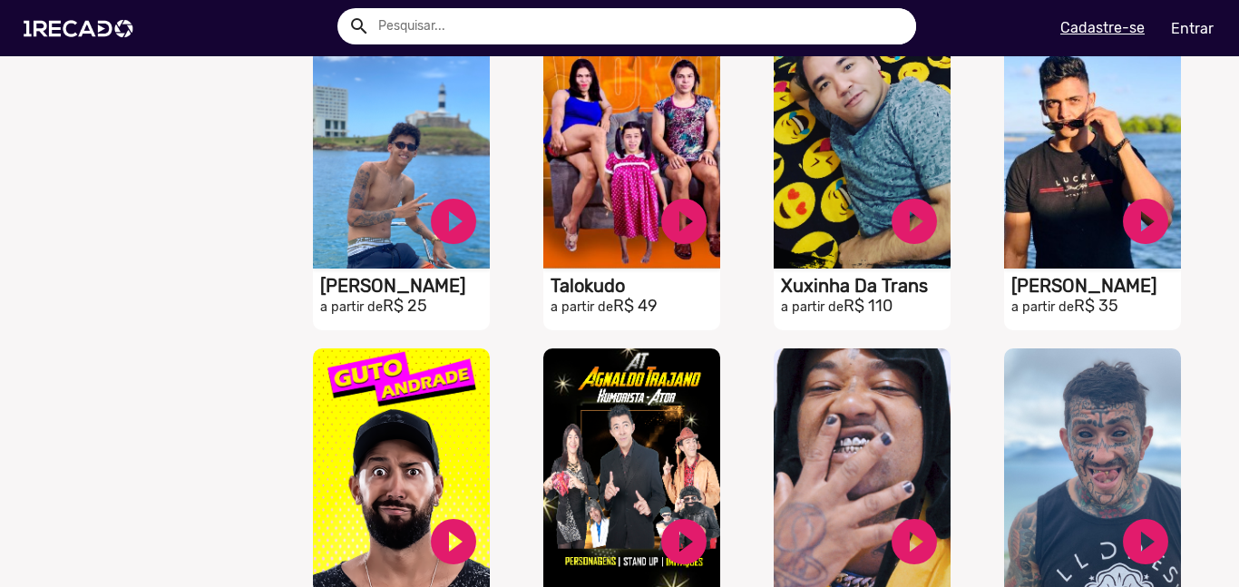
scroll to position [1710, 0]
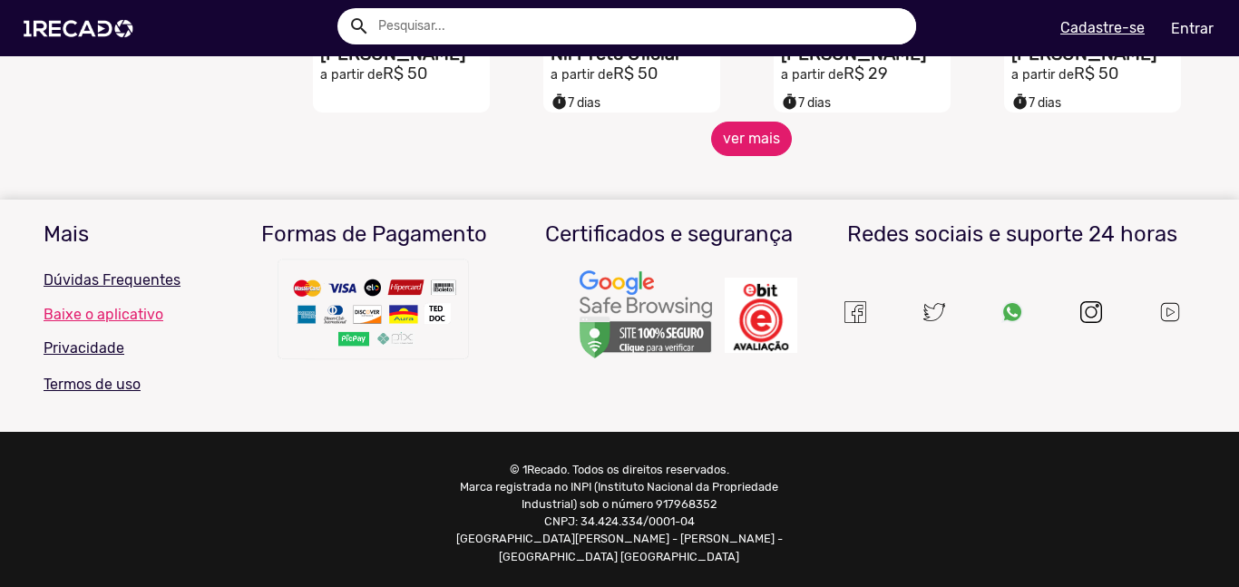
click at [771, 136] on button "ver mais" at bounding box center [751, 139] width 81 height 34
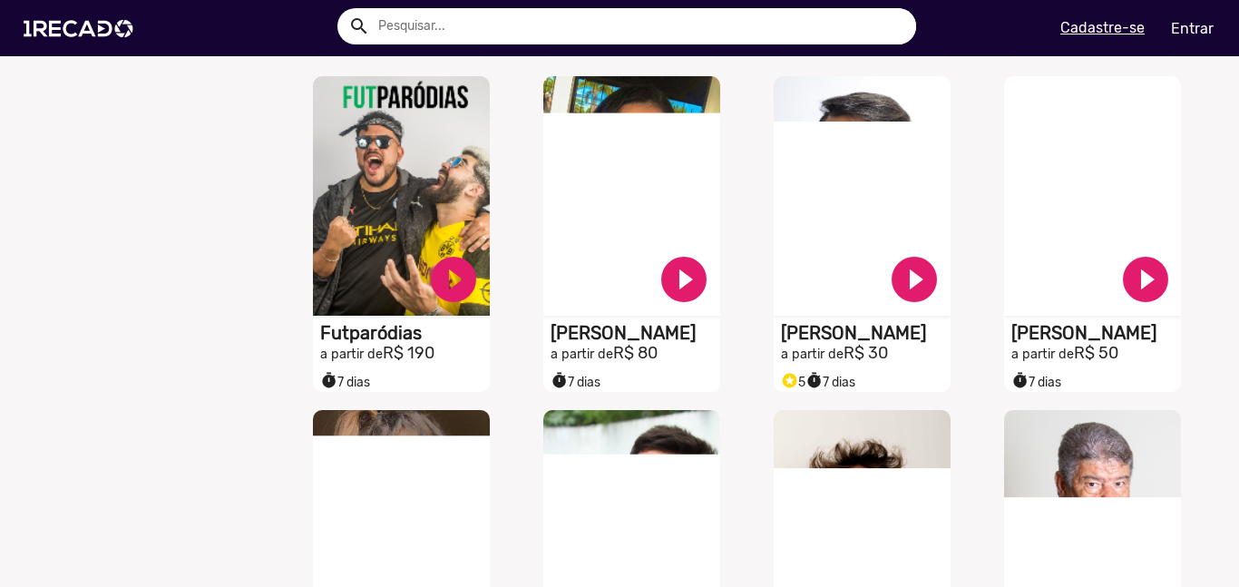
scroll to position [1768, 0]
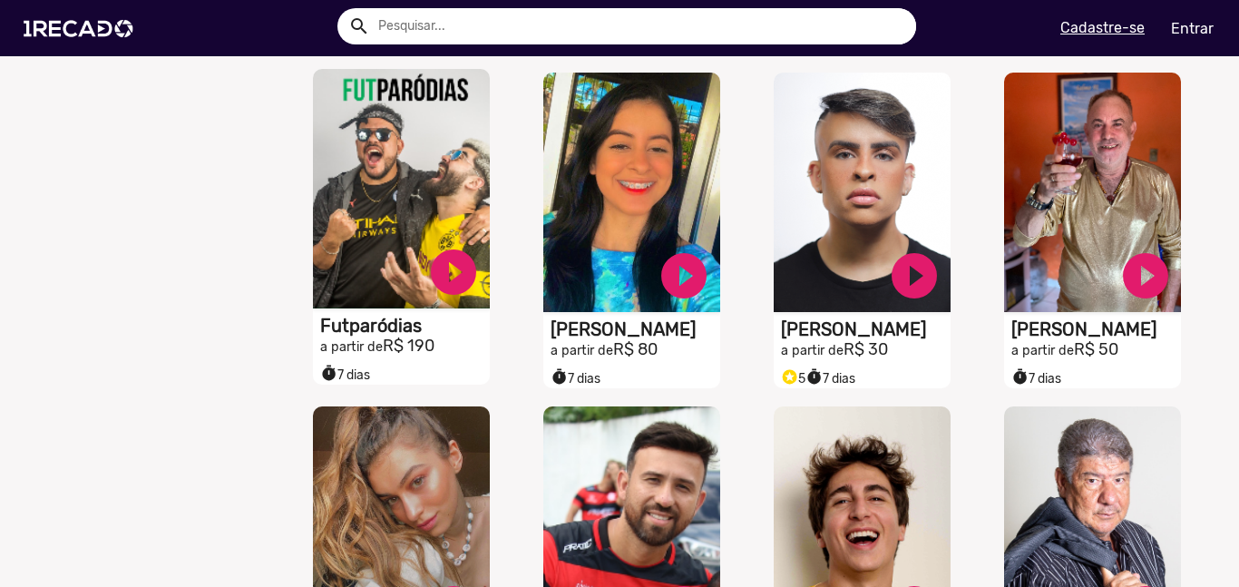
click at [394, 187] on video "S1RECADO vídeos dedicados para fãs e empresas" at bounding box center [401, 188] width 177 height 239
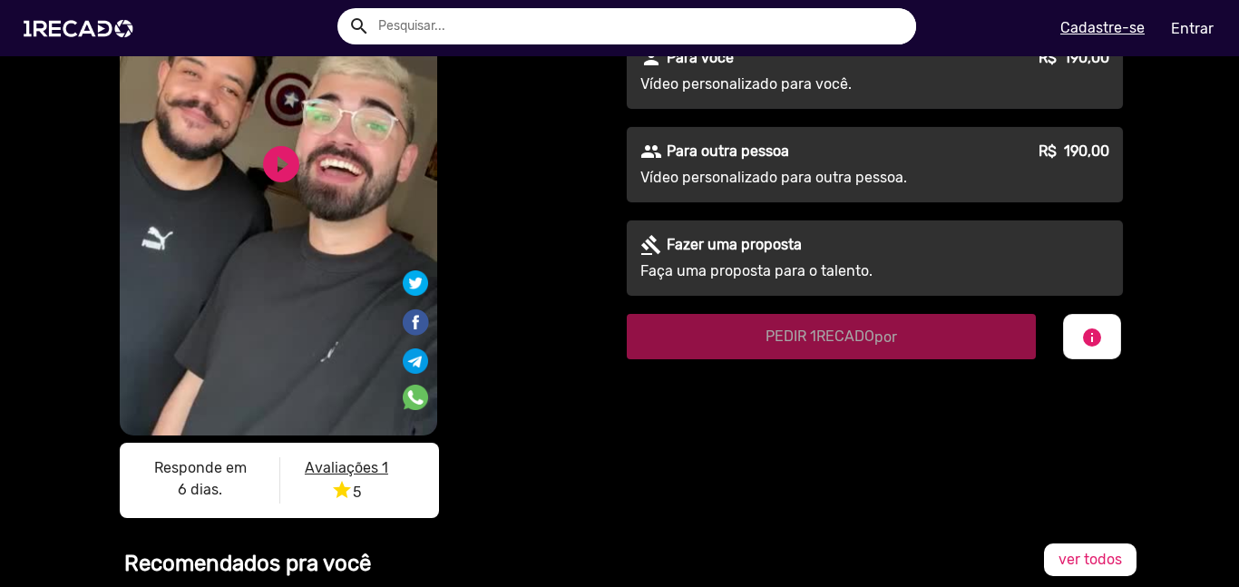
scroll to position [225, 0]
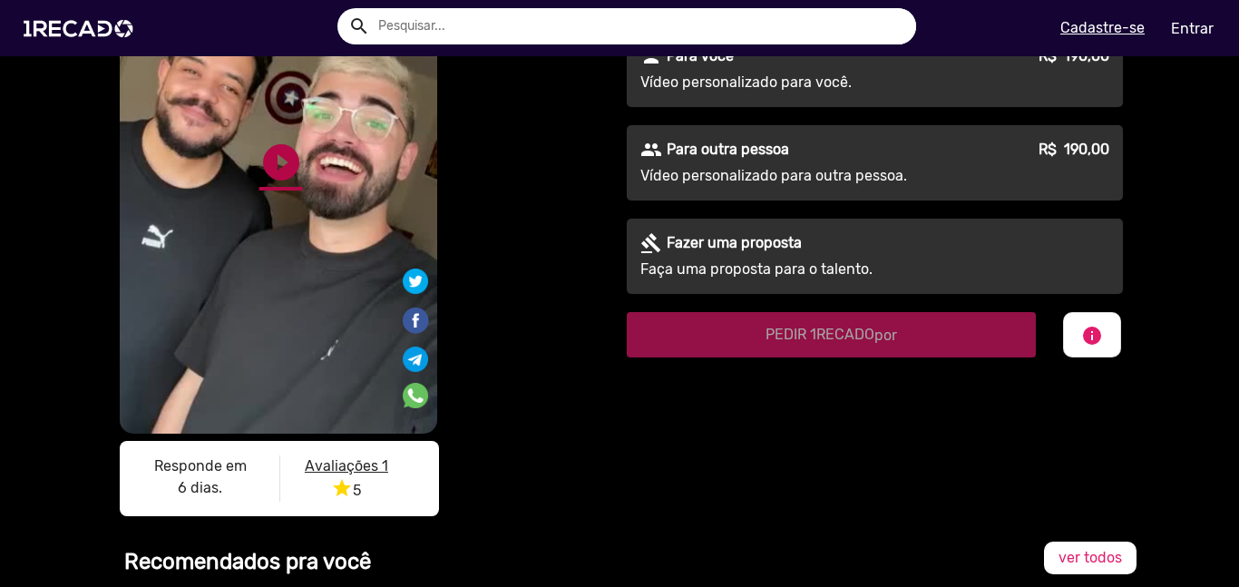
click at [267, 154] on link "play_circle_filled" at bounding box center [281, 163] width 44 height 44
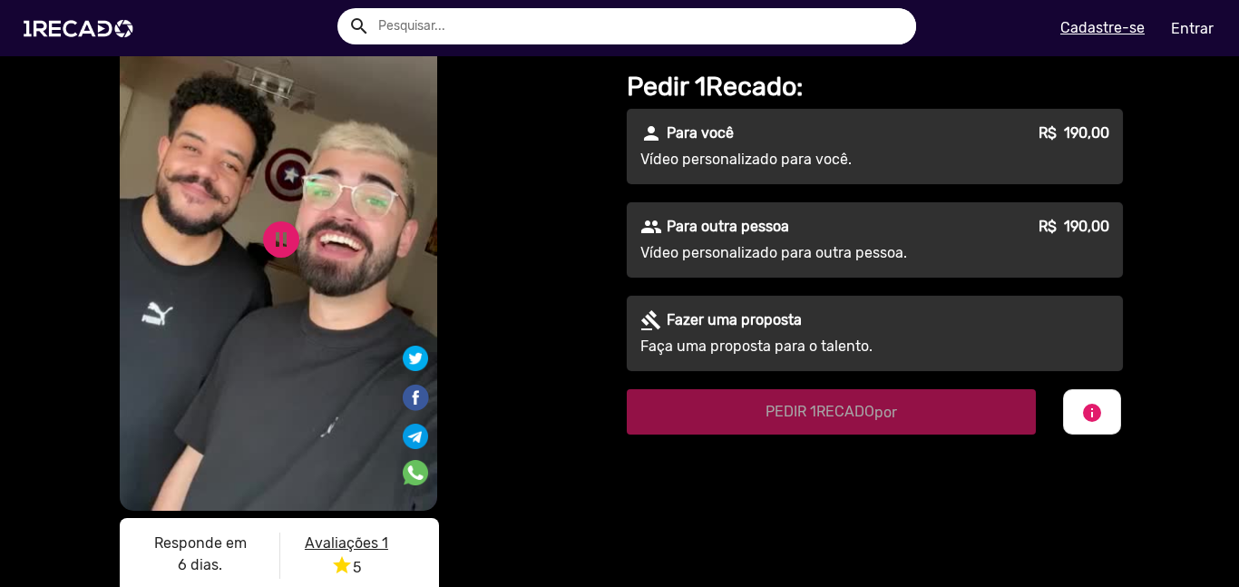
scroll to position [151, 0]
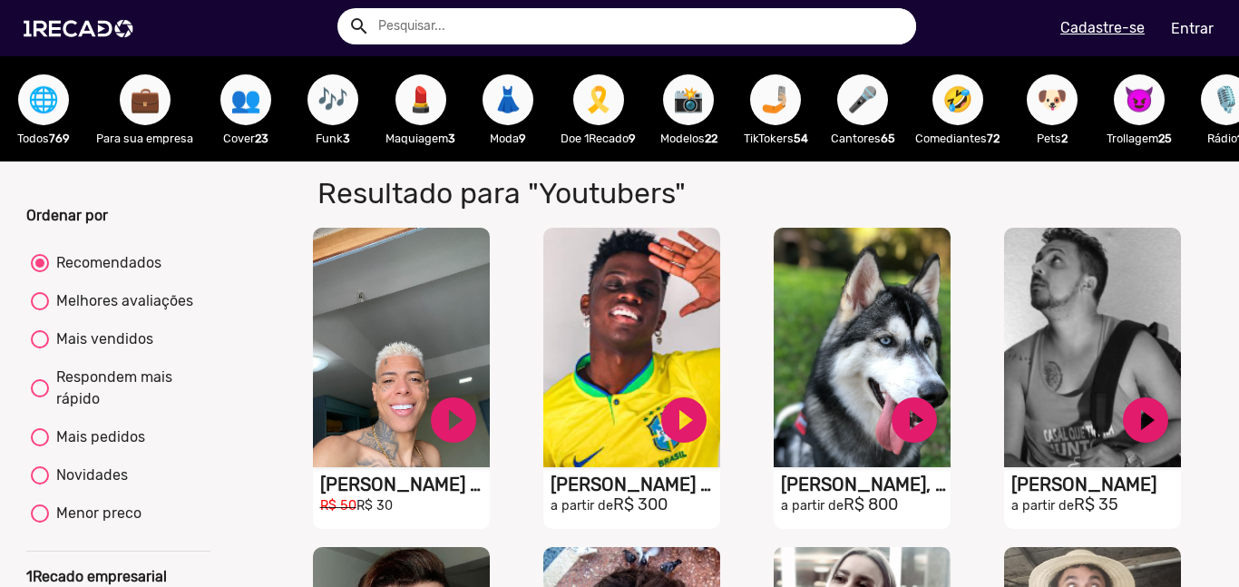
scroll to position [1056, 0]
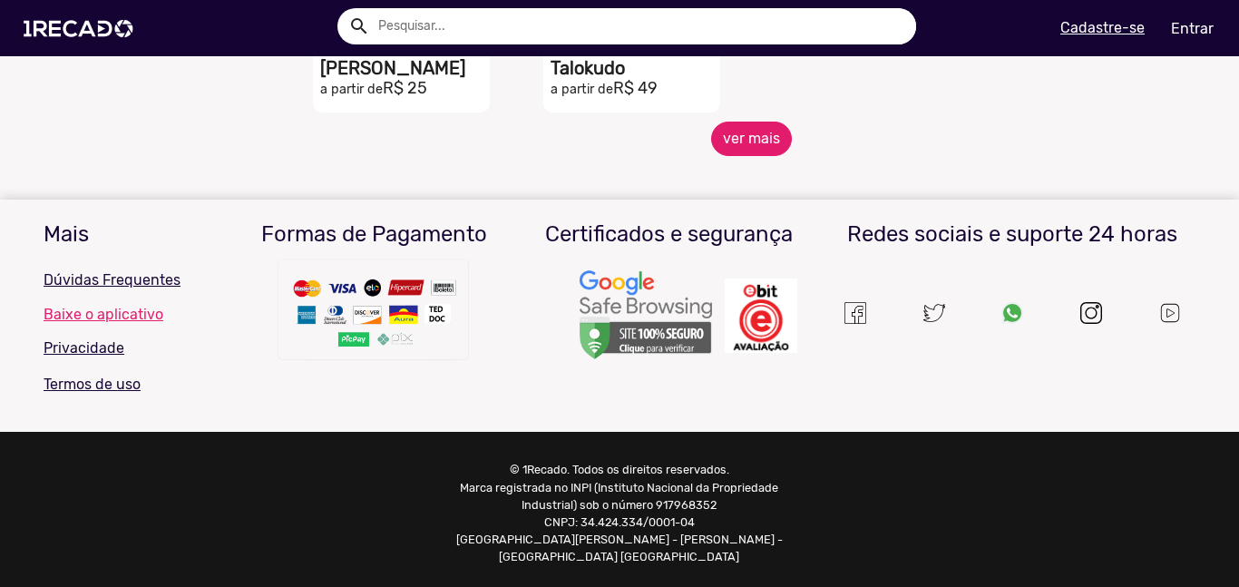
click at [769, 148] on button "ver mais" at bounding box center [751, 139] width 81 height 34
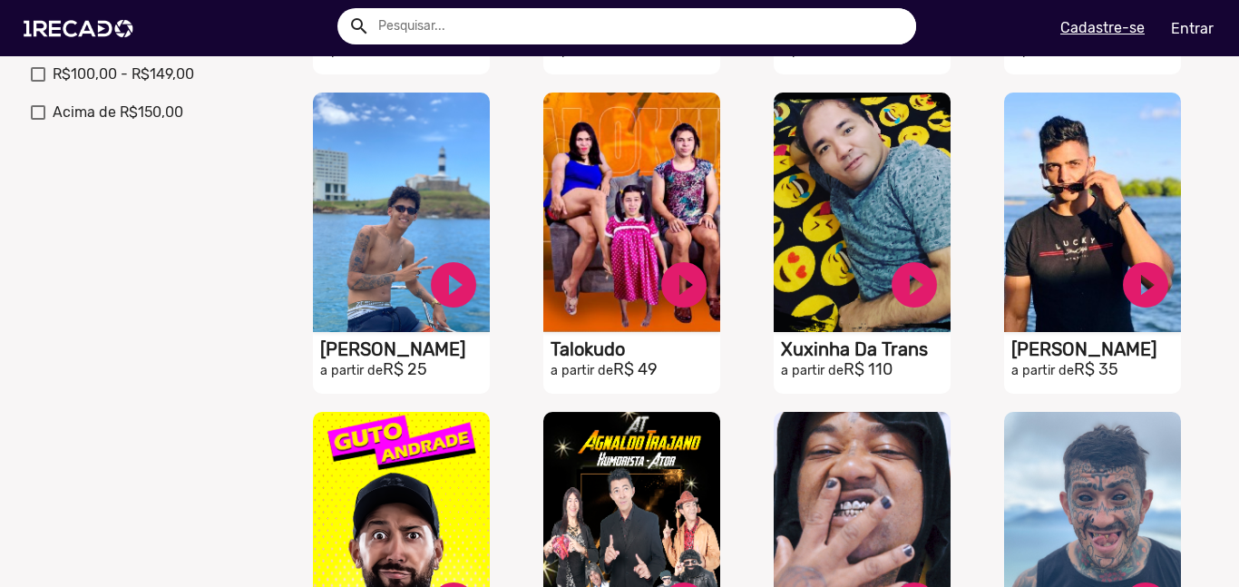
scroll to position [1710, 0]
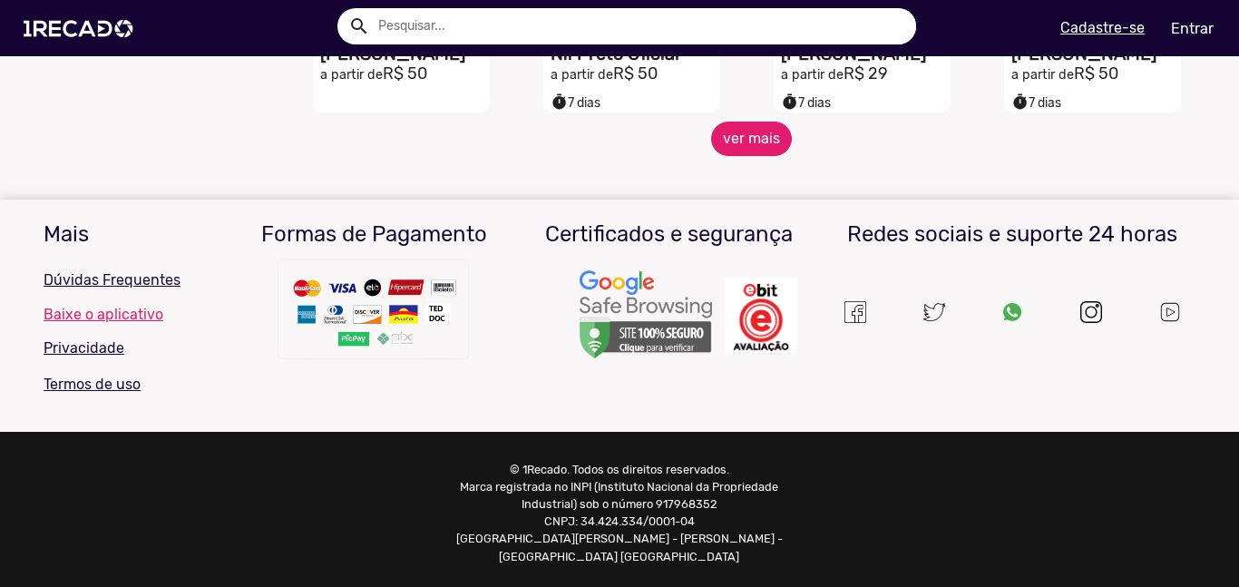
click at [769, 148] on button "ver mais" at bounding box center [751, 139] width 81 height 34
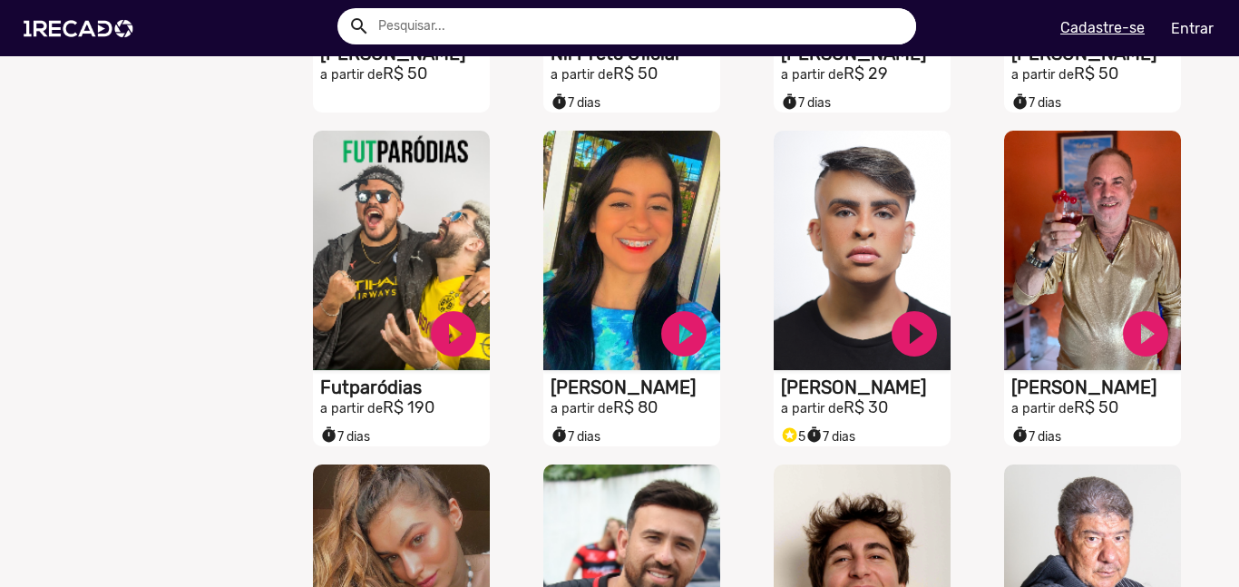
scroll to position [2711, 0]
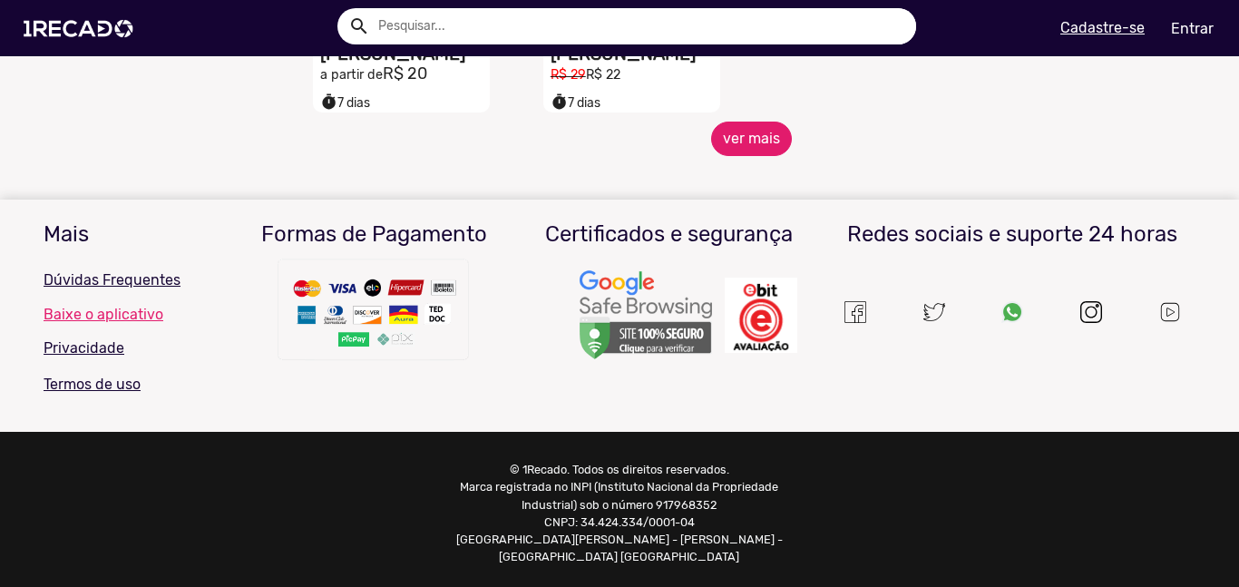
click at [766, 156] on button "ver mais" at bounding box center [751, 139] width 81 height 34
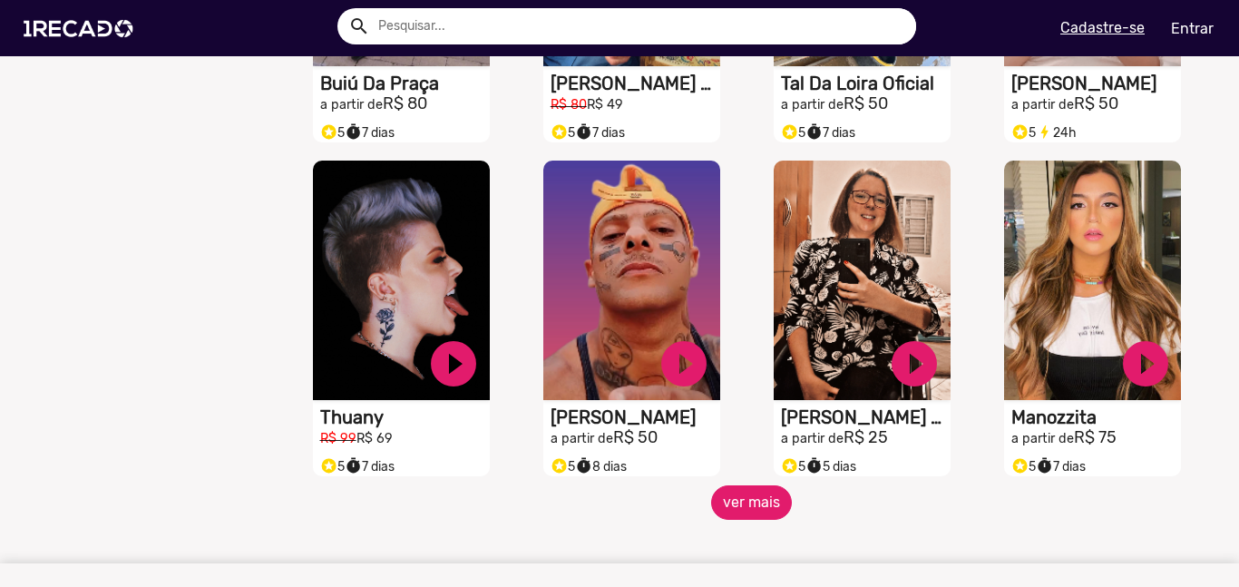
scroll to position [3018, 0]
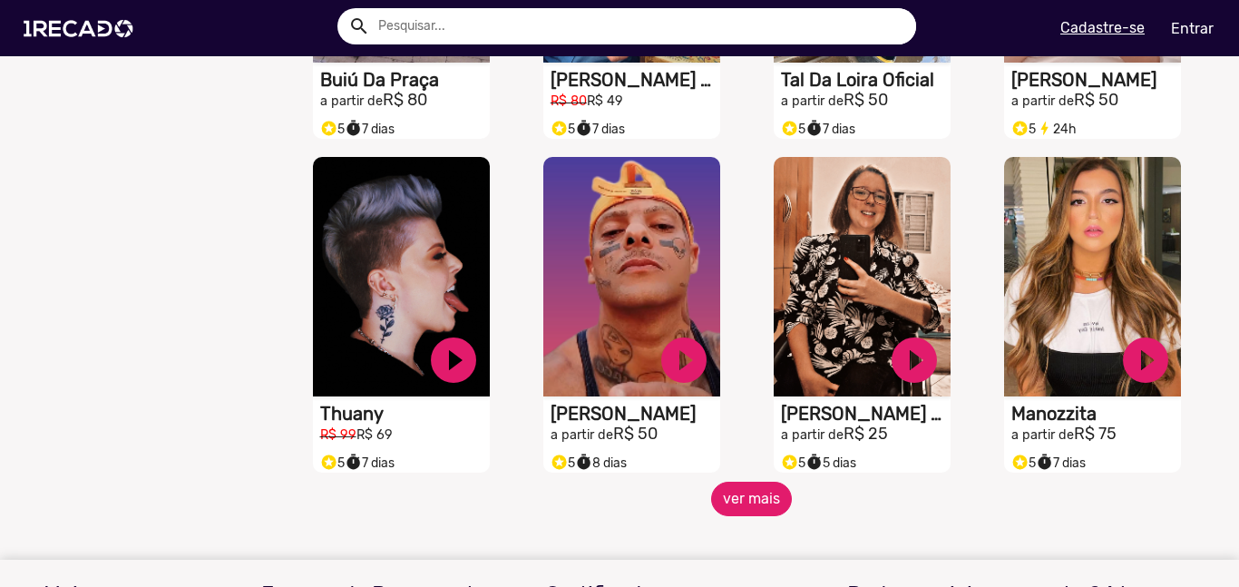
click at [741, 506] on button "ver mais" at bounding box center [751, 499] width 81 height 34
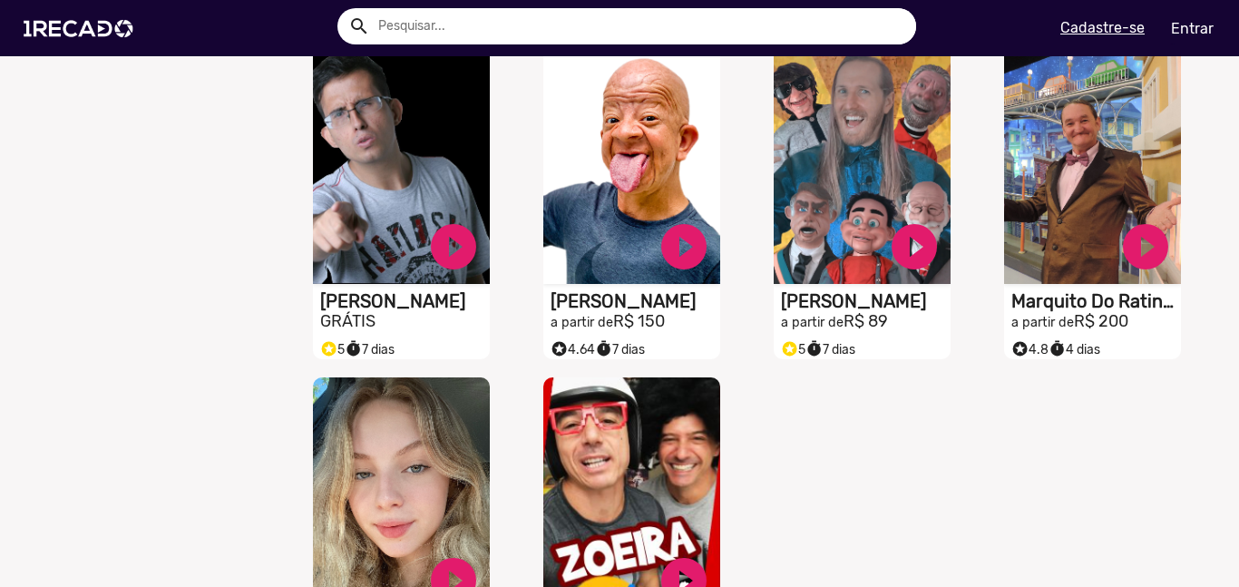
scroll to position [3807, 0]
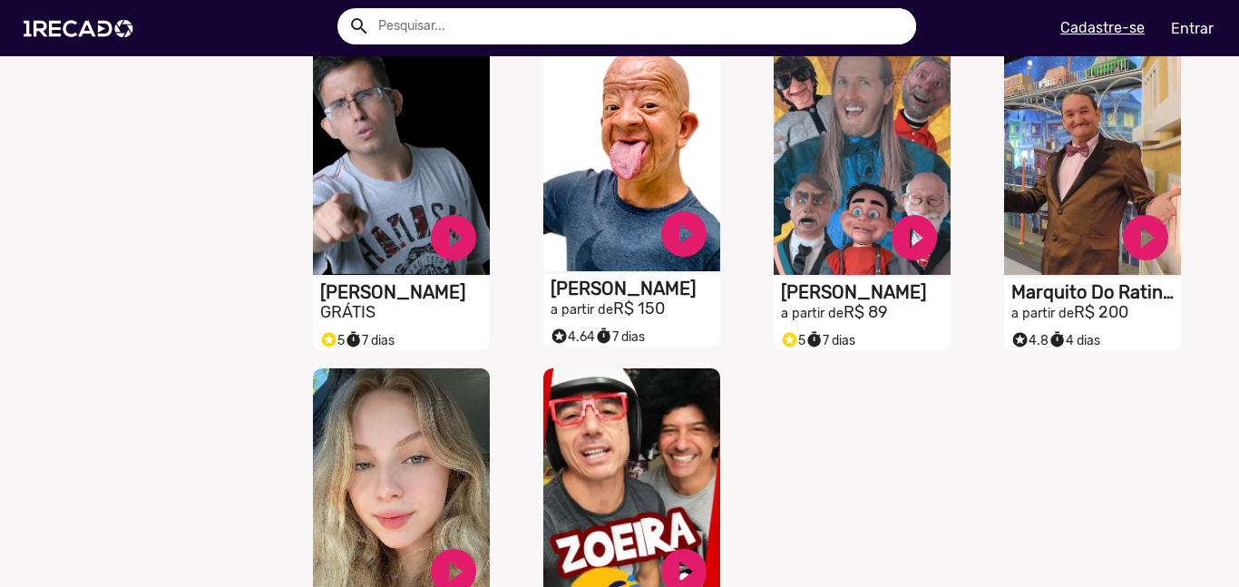
click at [618, 251] on video "S1RECADO vídeos dedicados para fãs e empresas" at bounding box center [631, 151] width 177 height 239
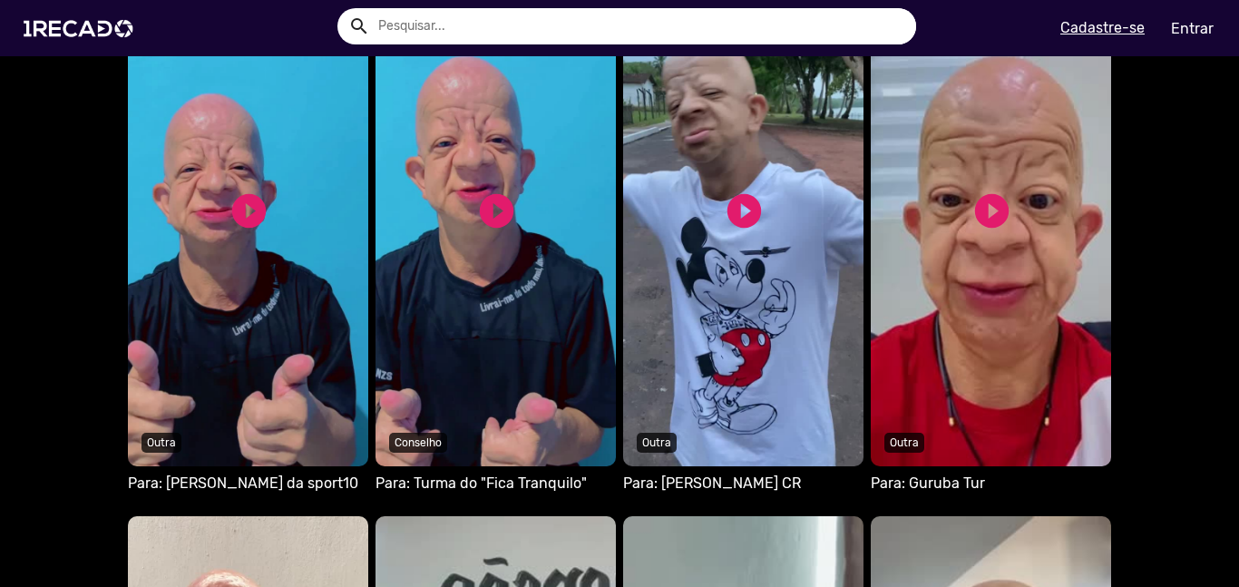
scroll to position [851, 0]
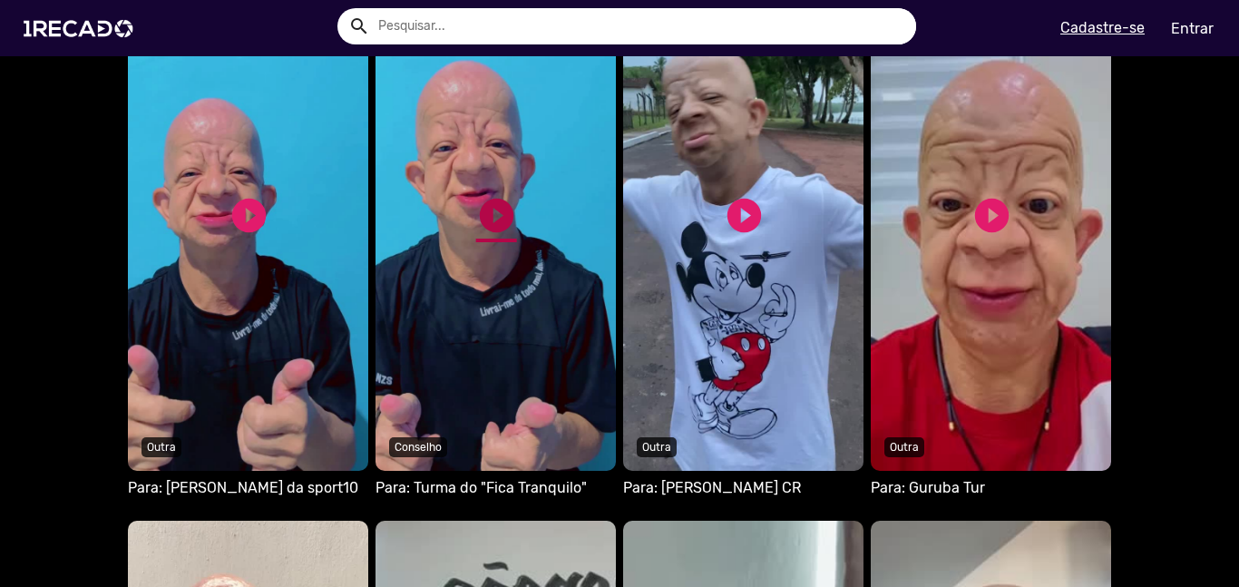
click at [512, 195] on link "play_circle_filled" at bounding box center [496, 215] width 41 height 41
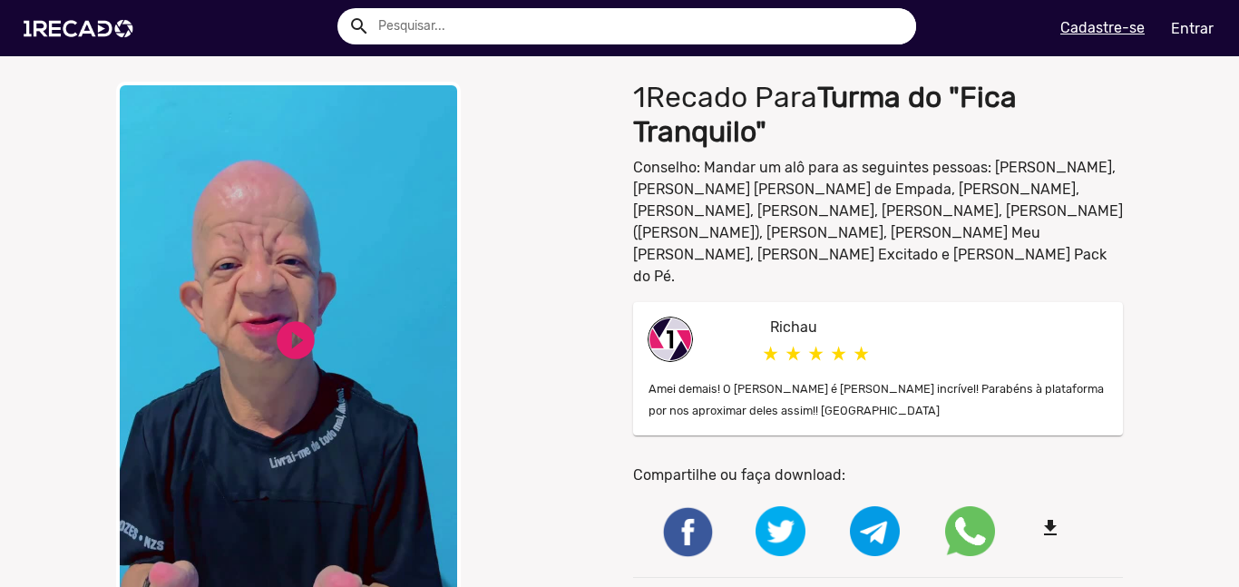
click at [328, 357] on video "Your browser does not support HTML5 video." at bounding box center [288, 354] width 345 height 544
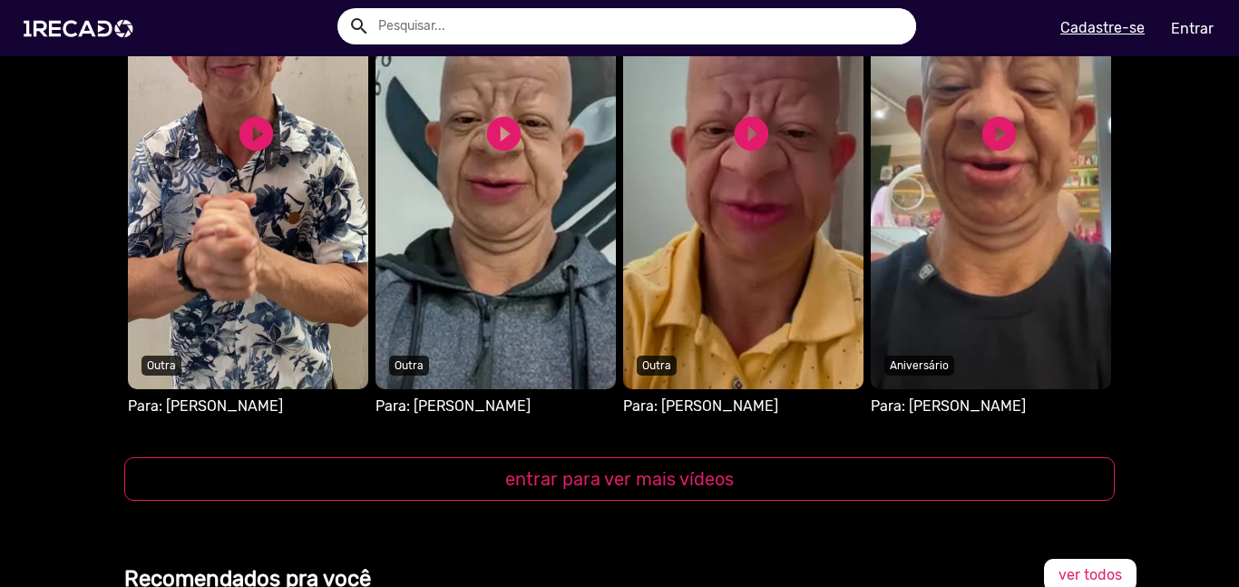
scroll to position [1490, 0]
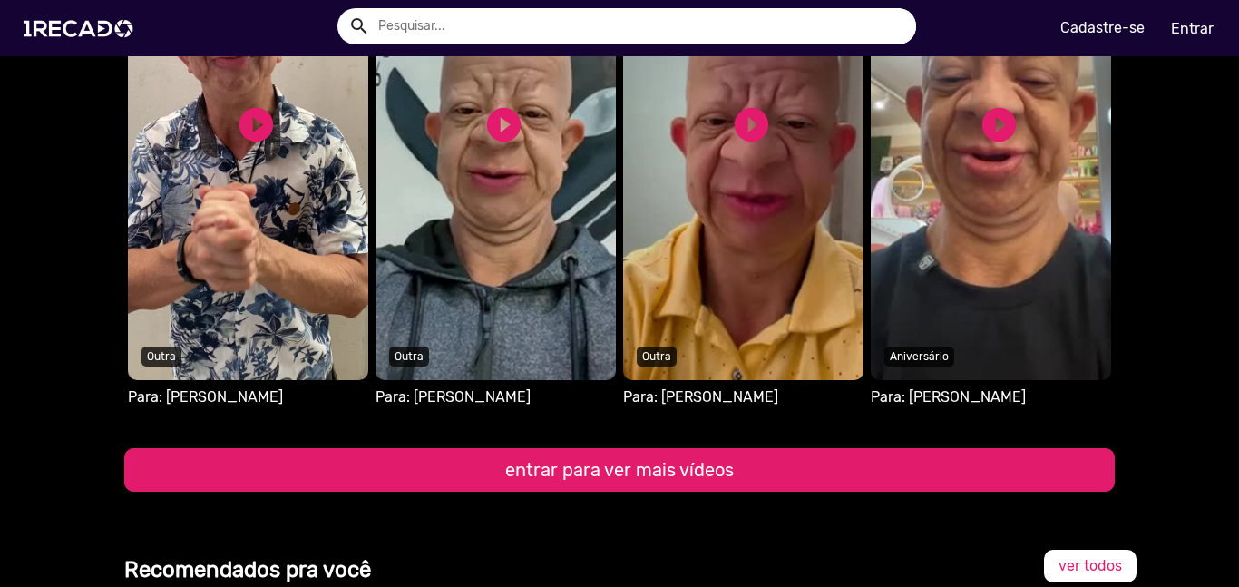
click at [669, 467] on button "entrar para ver mais vídeos" at bounding box center [619, 470] width 991 height 44
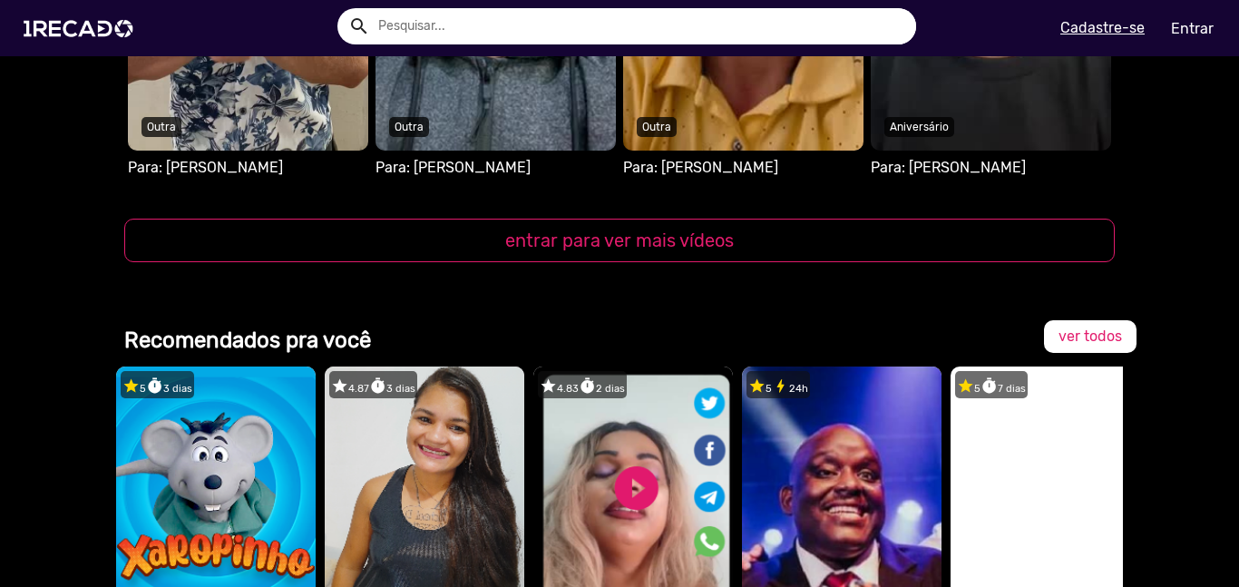
scroll to position [1559, 0]
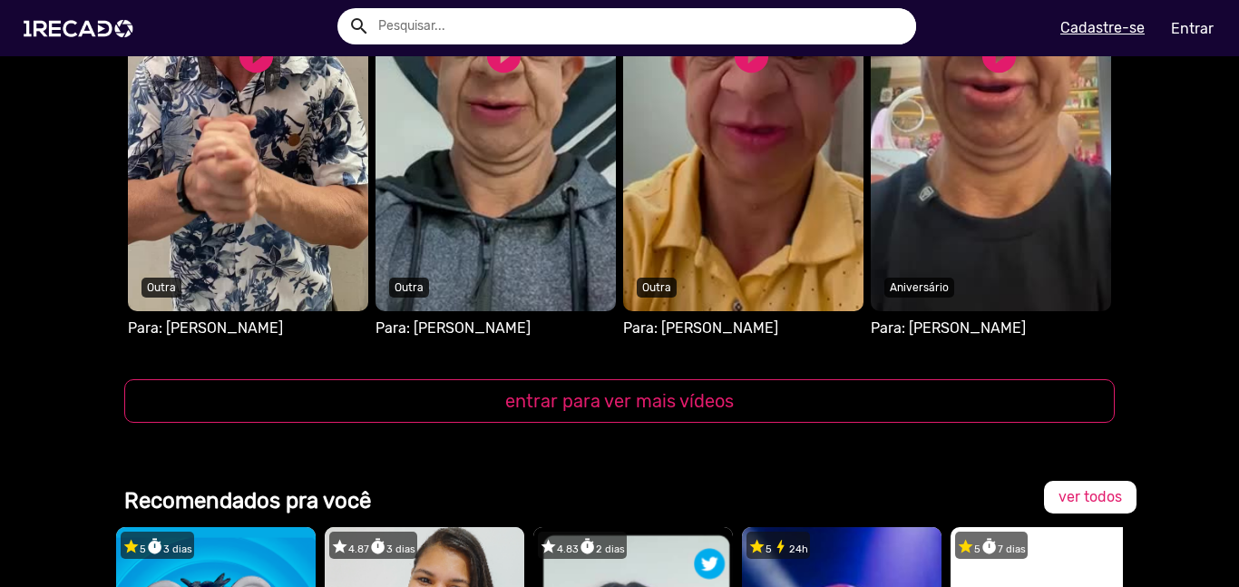
click at [259, 178] on video "S1RECADO vídeos dedicados para fãs e empresas" at bounding box center [248, 61] width 240 height 499
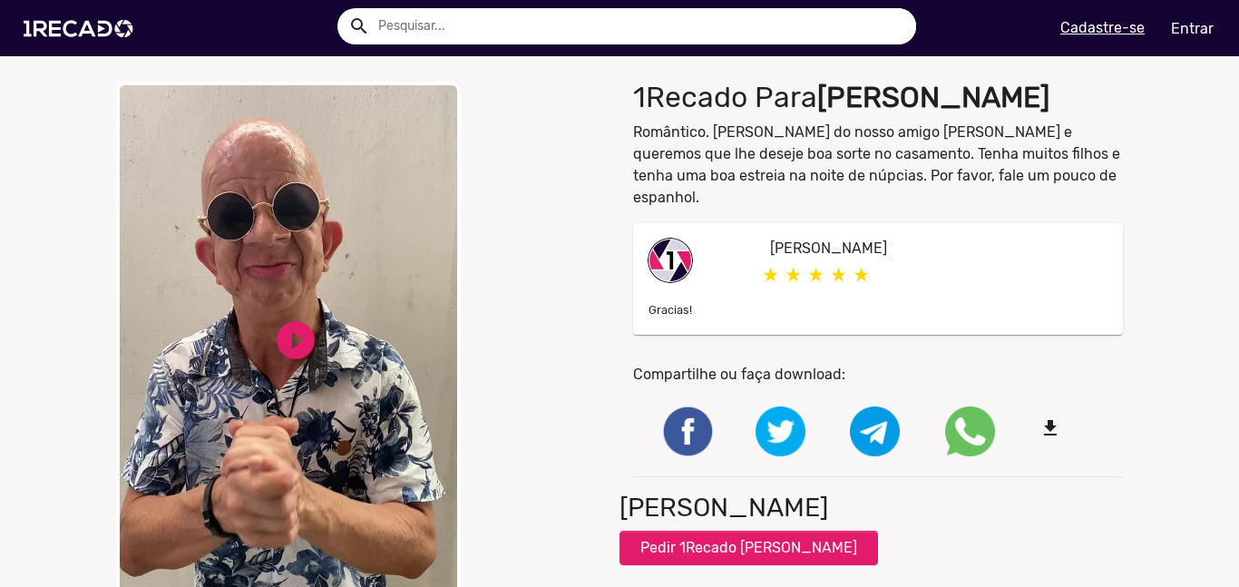
click at [315, 383] on video "Your browser does not support HTML5 video." at bounding box center [288, 354] width 345 height 544
click at [89, 40] on img at bounding box center [82, 28] width 137 height 77
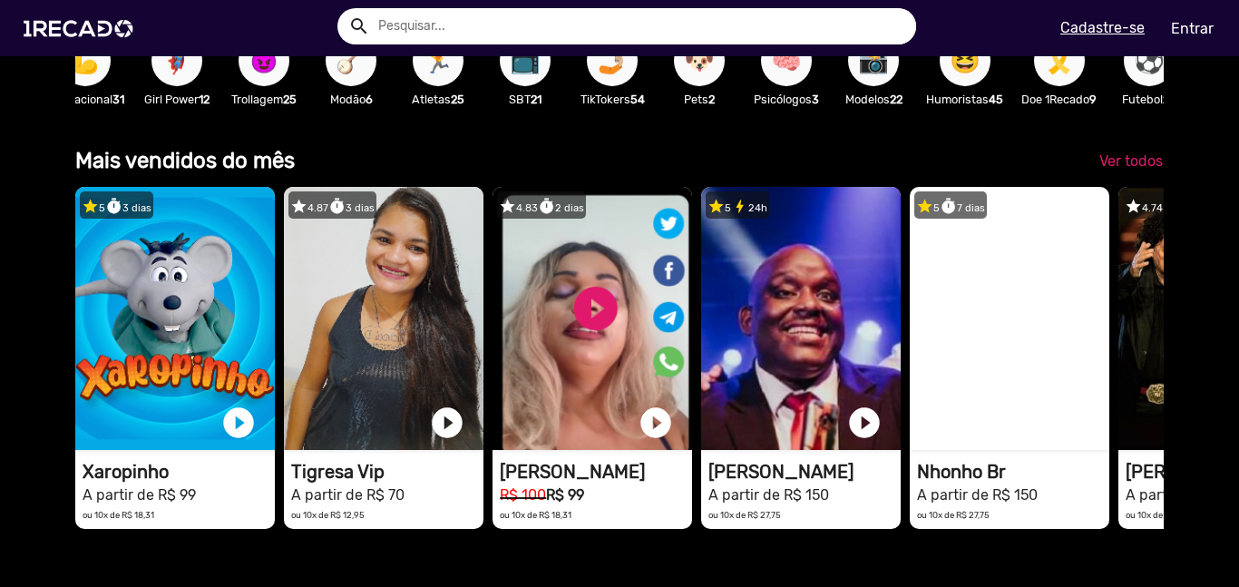
scroll to position [0, 163]
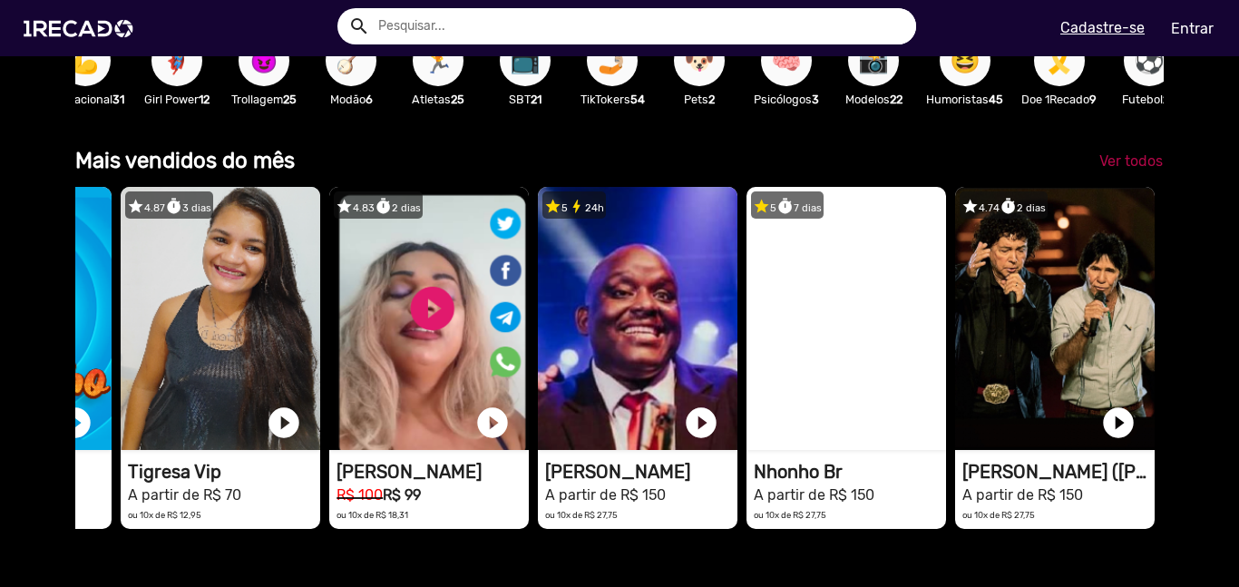
click at [1129, 159] on span "Ver todos" at bounding box center [1132, 160] width 64 height 17
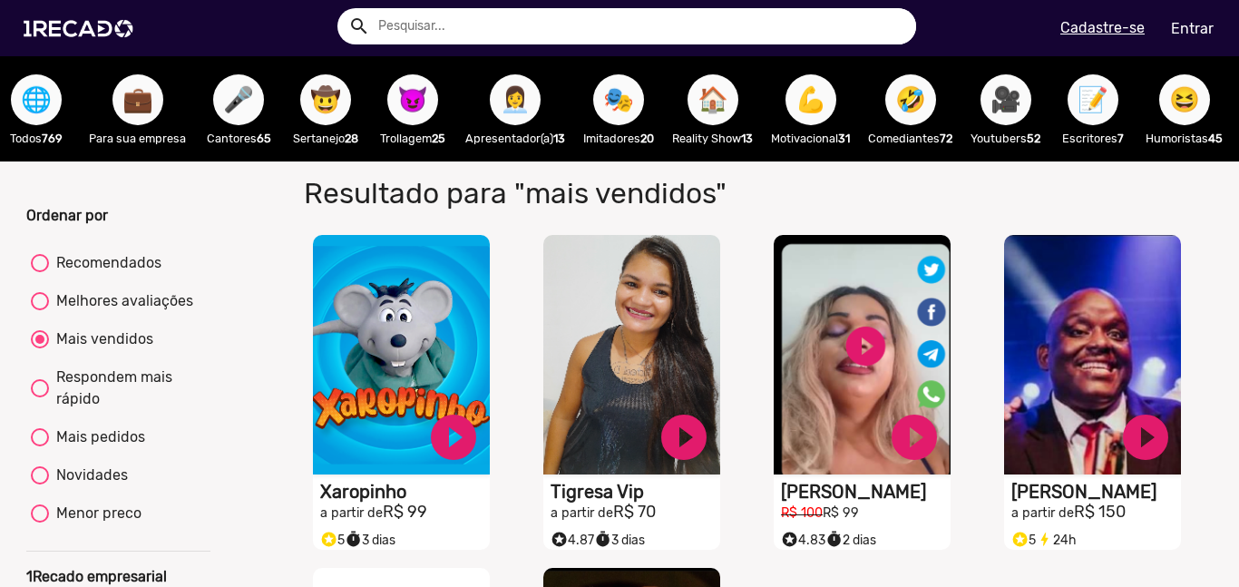
click at [414, 99] on span "😈" at bounding box center [412, 99] width 31 height 51
radio input "true"
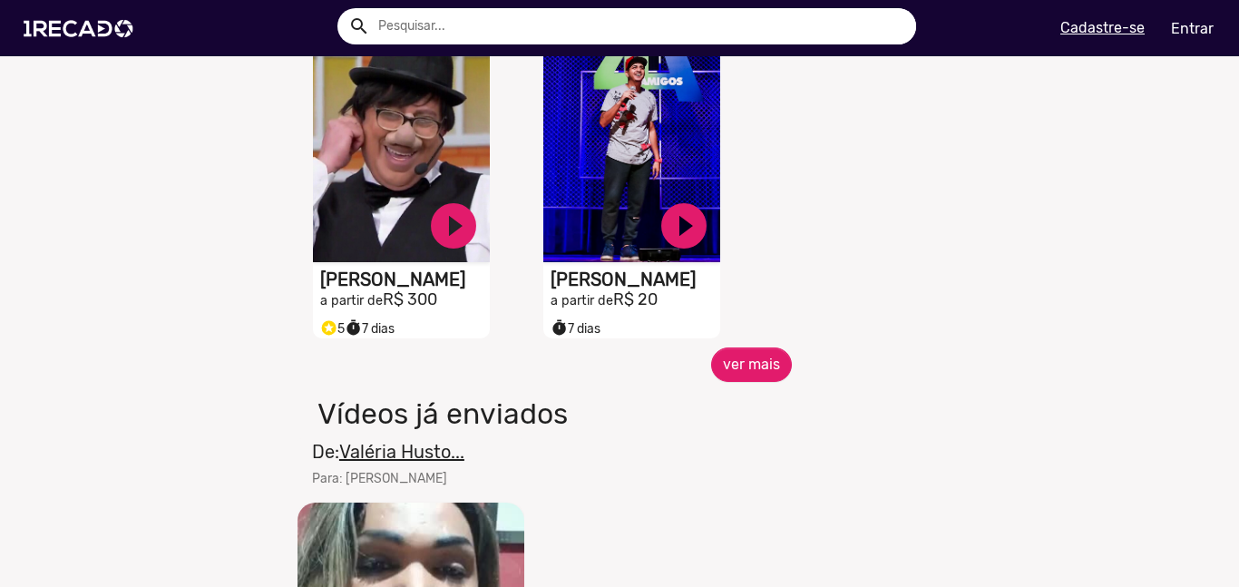
scroll to position [856, 0]
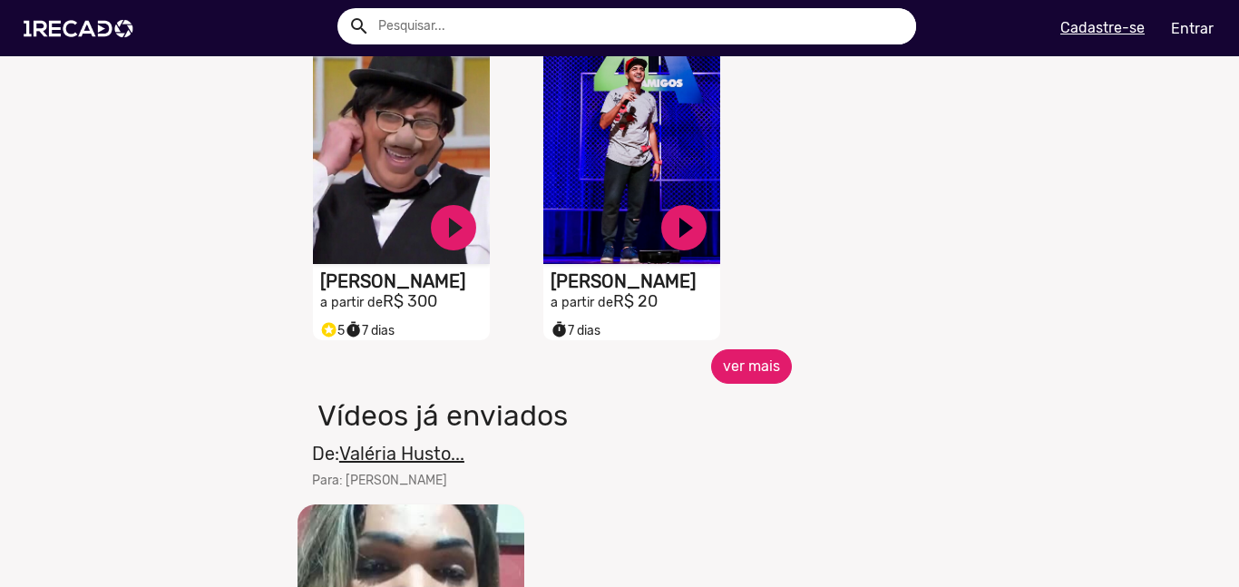
click at [767, 375] on button "ver mais" at bounding box center [751, 366] width 81 height 34
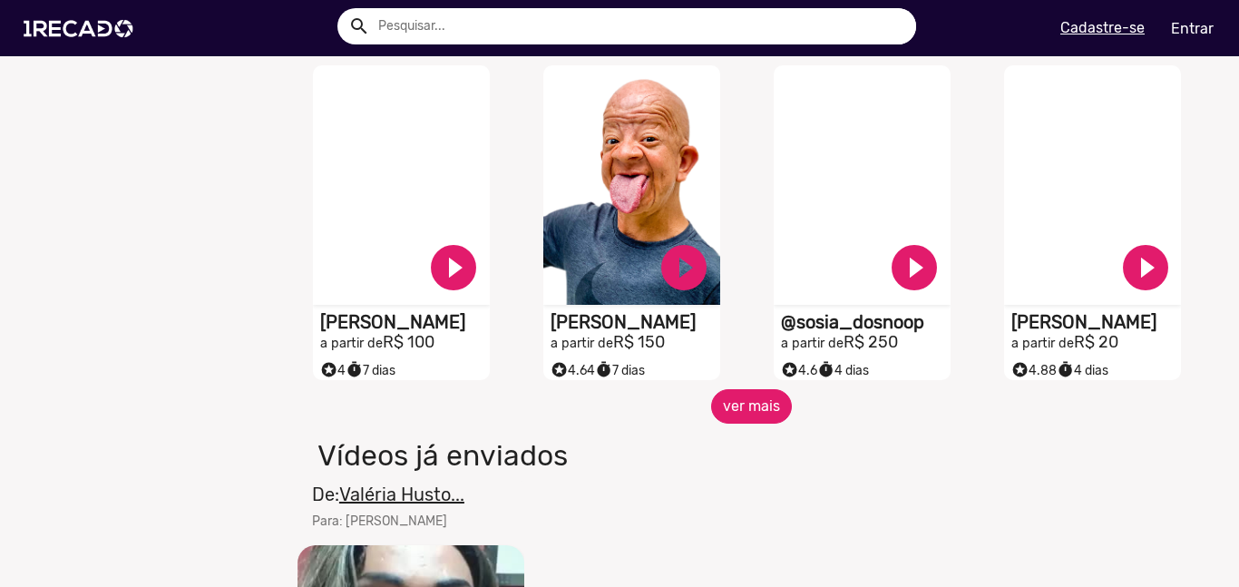
scroll to position [1521, 0]
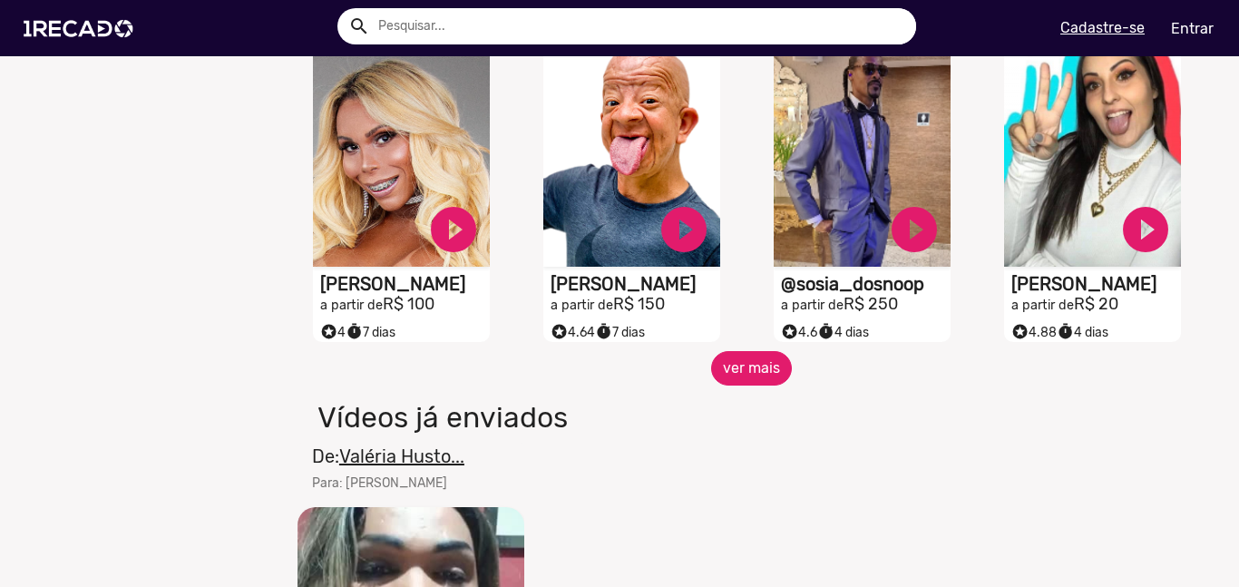
click at [752, 386] on button "ver mais" at bounding box center [751, 368] width 81 height 34
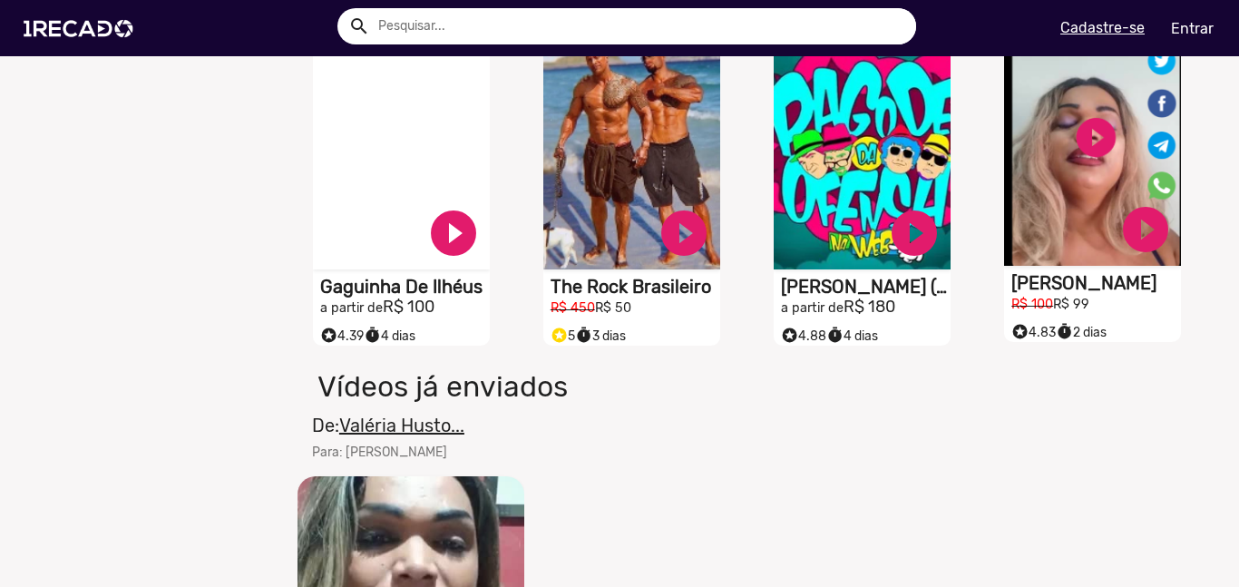
scroll to position [1765, 0]
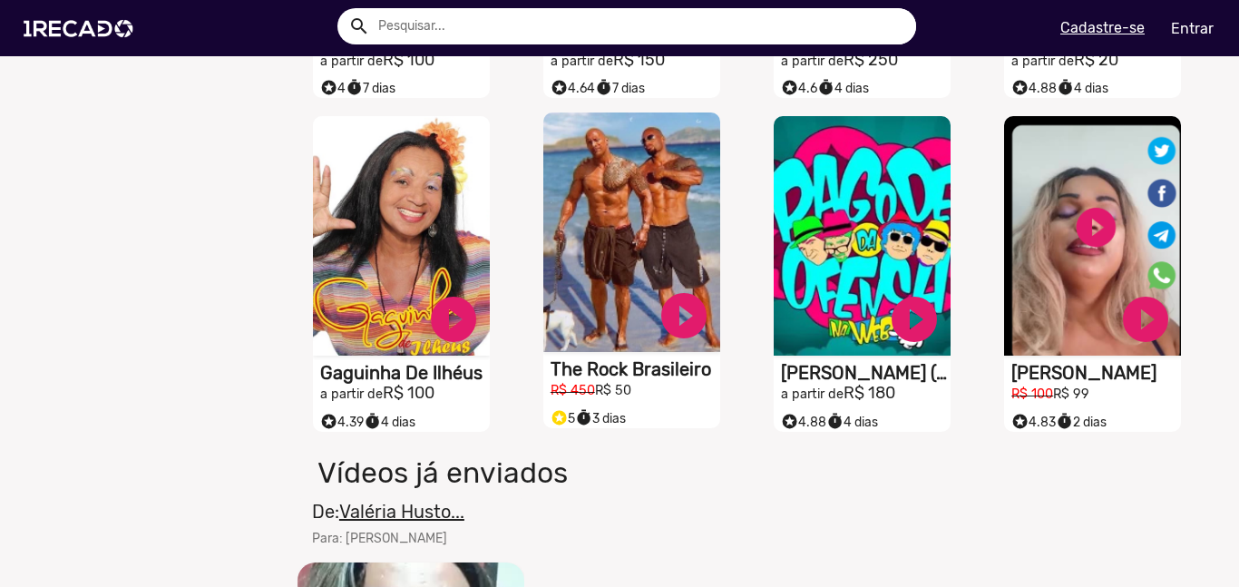
click at [651, 209] on video "S1RECADO vídeos dedicados para fãs e empresas" at bounding box center [631, 231] width 177 height 239
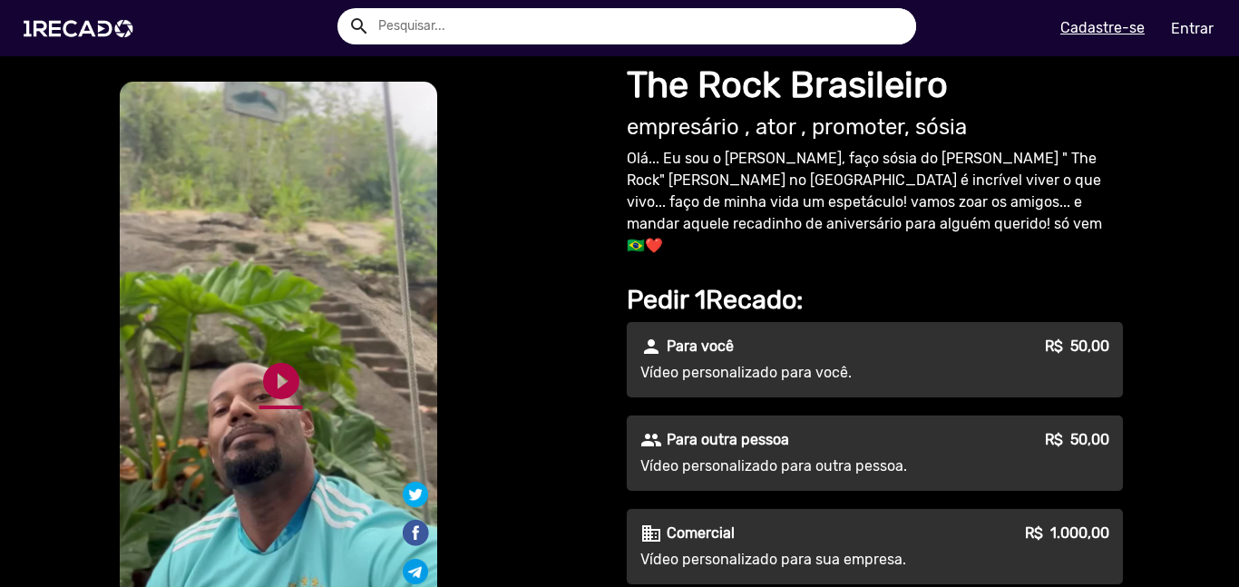
click at [284, 359] on link "play_circle_filled" at bounding box center [281, 381] width 44 height 44
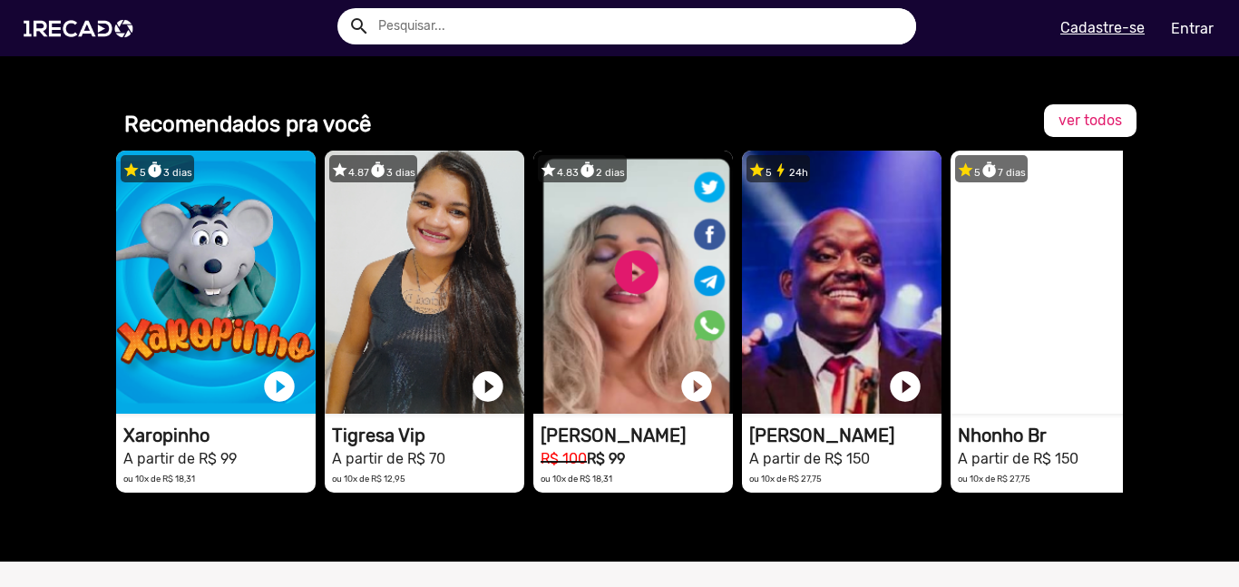
scroll to position [2259, 0]
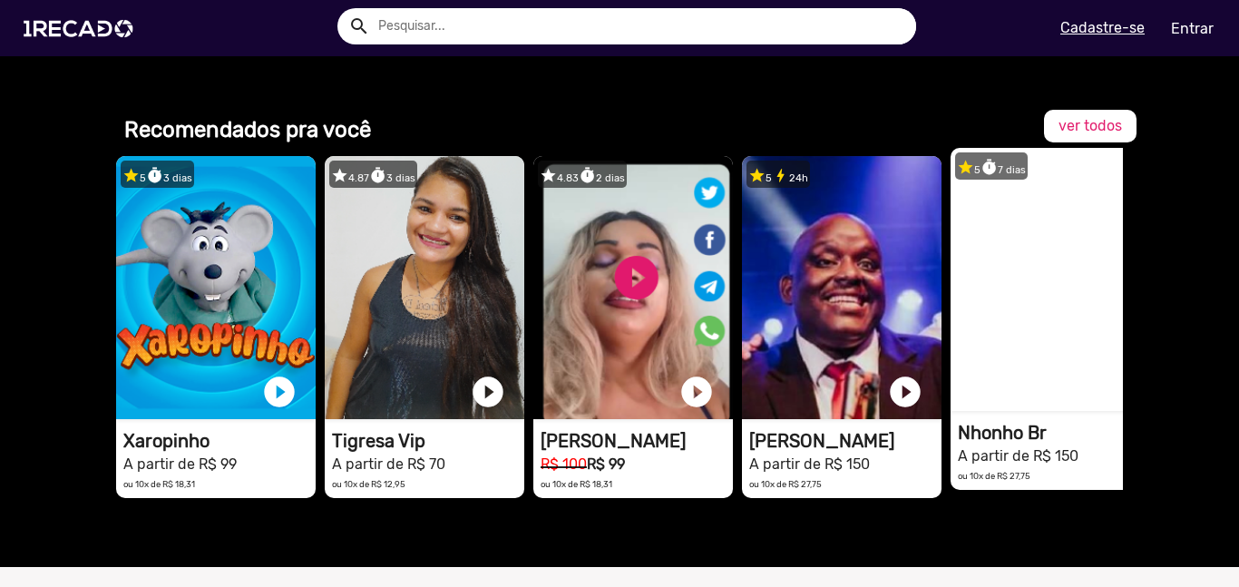
click at [1074, 263] on video "1RECADO vídeos dedicados para fãs e empresas" at bounding box center [1051, 279] width 200 height 263
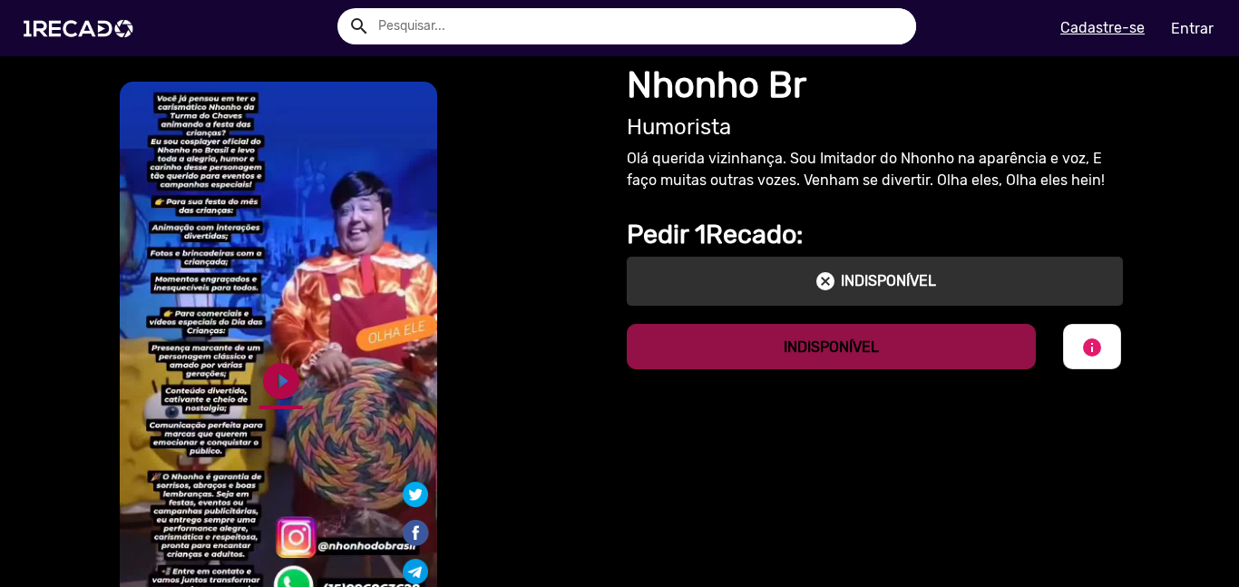
click at [282, 376] on link "play_circle_filled" at bounding box center [281, 381] width 44 height 44
click at [282, 376] on link "pause_circle" at bounding box center [281, 381] width 44 height 44
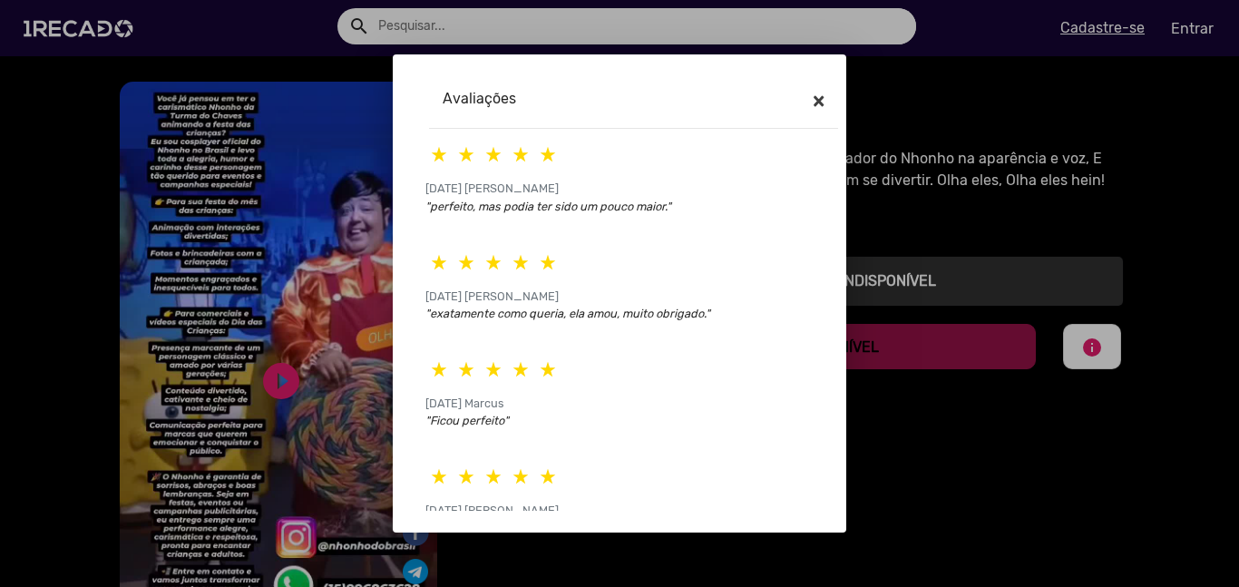
click at [826, 90] on button "×" at bounding box center [818, 100] width 41 height 51
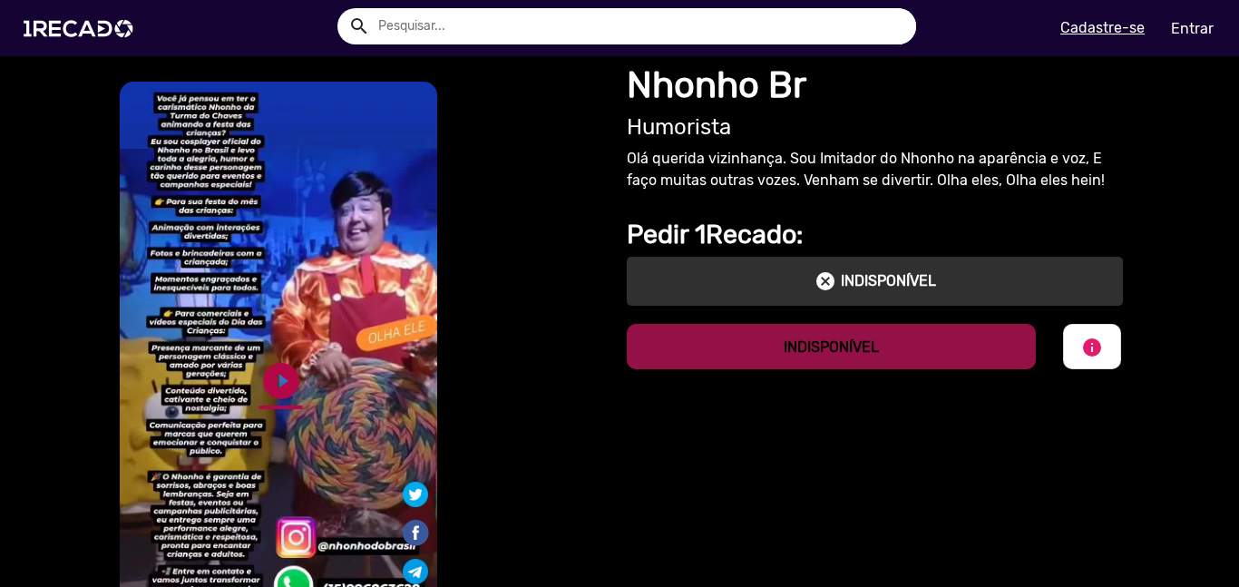
click at [285, 359] on link "play_circle_filled" at bounding box center [281, 381] width 44 height 44
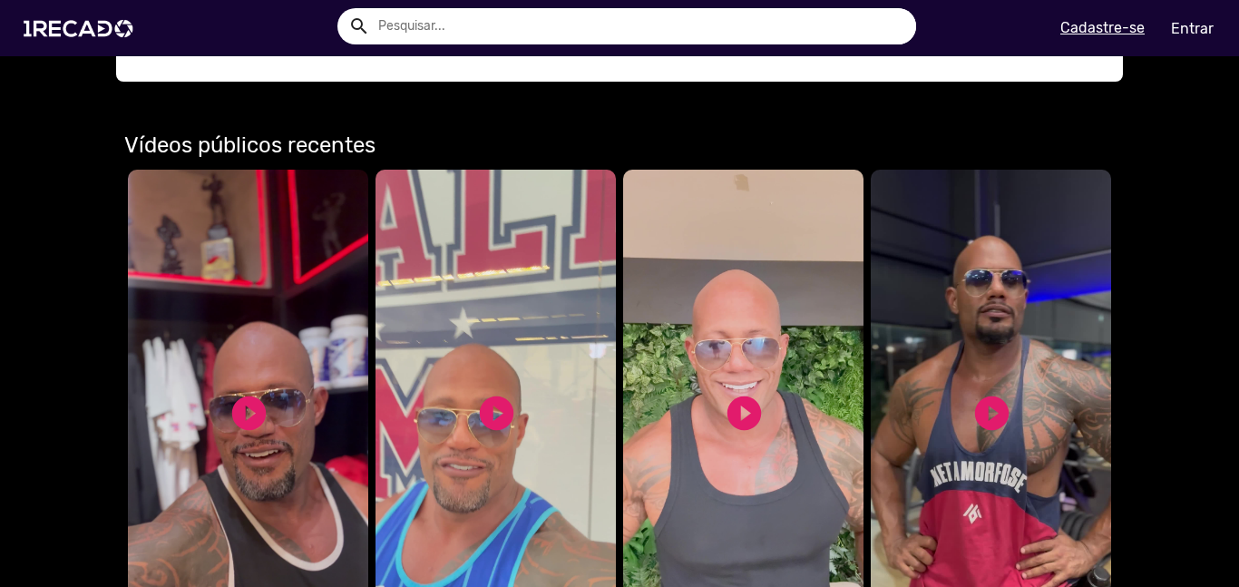
scroll to position [2153, 0]
